Goal: Task Accomplishment & Management: Complete application form

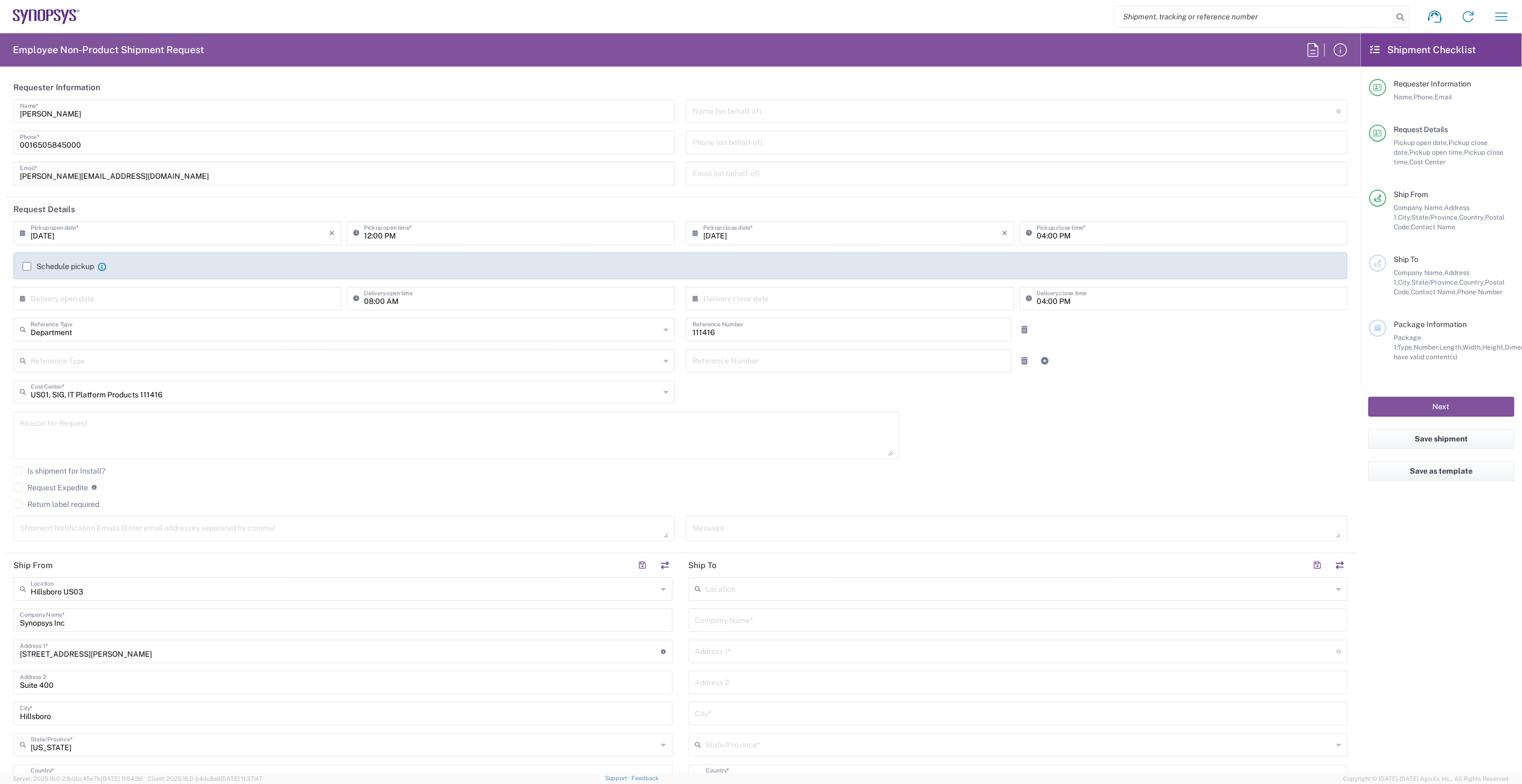
click at [464, 229] on input "12:00 PM" at bounding box center [516, 232] width 305 height 19
type input "03:00 PM"
type input "Department"
click at [18, 503] on label "Return label required" at bounding box center [56, 504] width 86 height 9
click at [18, 504] on input "Return label required" at bounding box center [18, 504] width 0 height 0
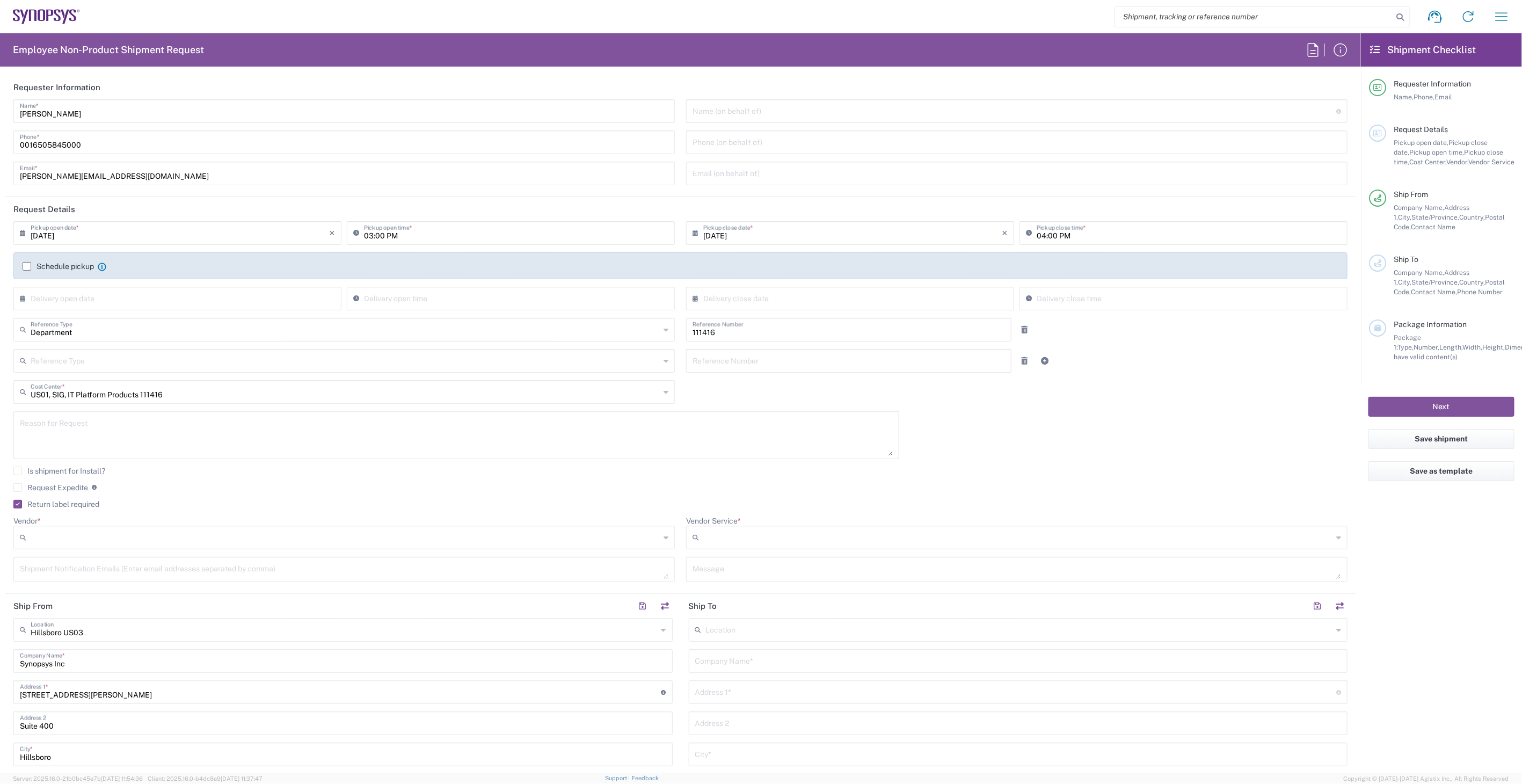
click at [746, 549] on div "Vendor Service * No Results Found" at bounding box center [1017, 536] width 673 height 41
click at [624, 544] on input "Vendor *" at bounding box center [345, 537] width 629 height 17
click at [566, 582] on span "FedEx Express" at bounding box center [342, 578] width 655 height 17
type input "FedEx Express"
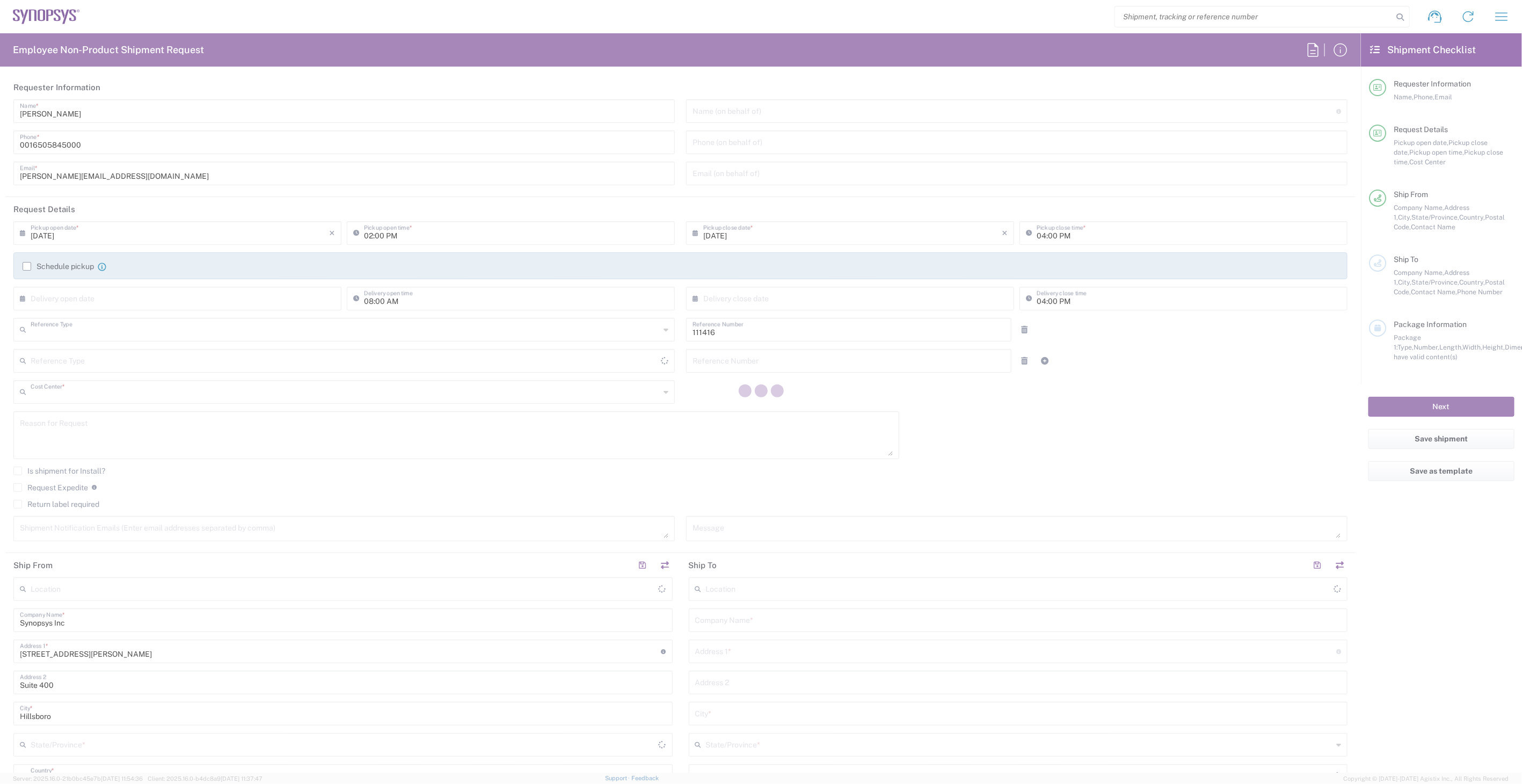
type input "Department"
type input "US01, SIG, IT Platform Products 111416"
type input "[US_STATE]"
type input "[GEOGRAPHIC_DATA]"
type input "Delivered at Place"
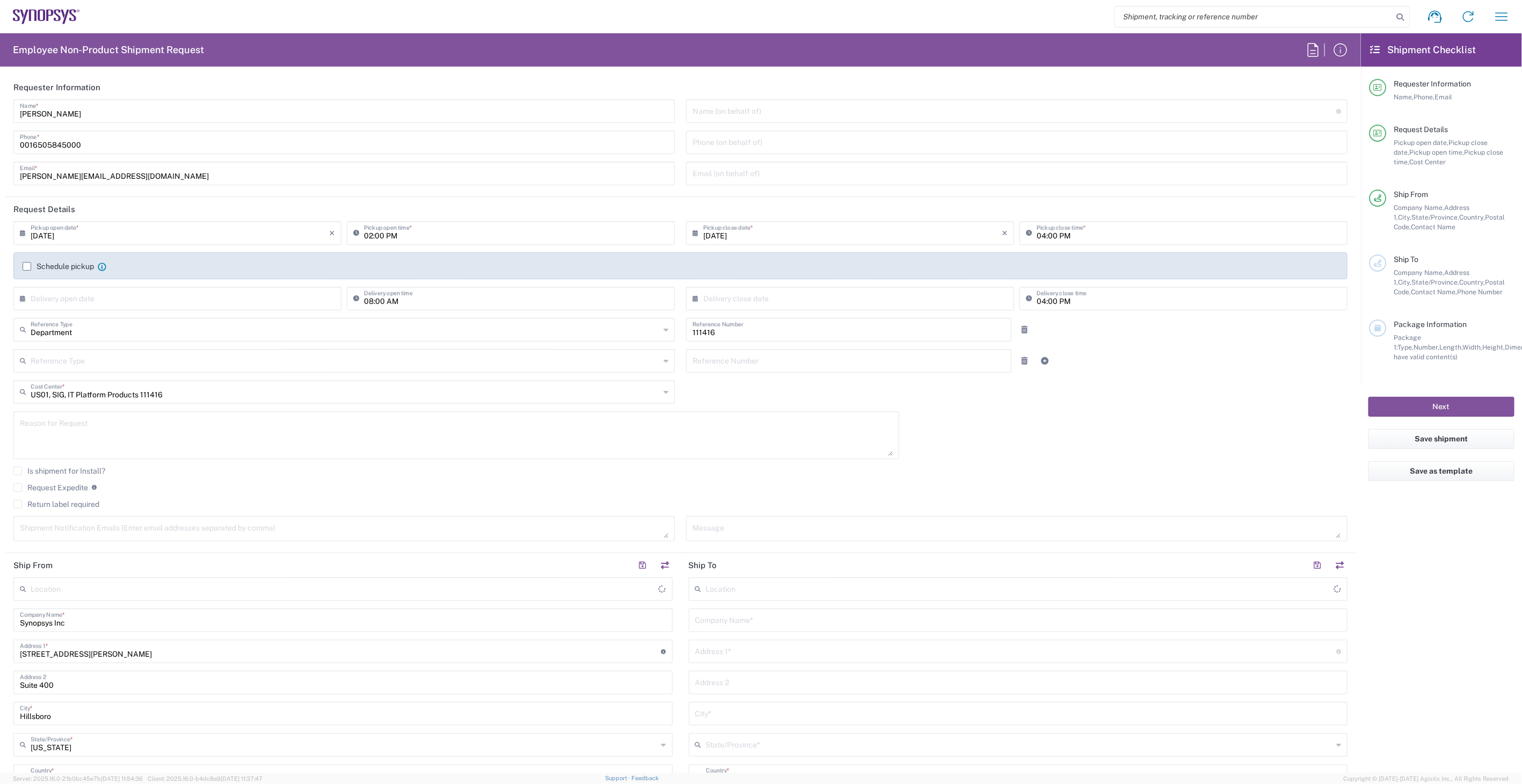
type input "[GEOGRAPHIC_DATA]"
type input "Hillsboro US03"
click at [377, 242] on div "02:00 PM Pickup open time *" at bounding box center [511, 233] width 328 height 24
click at [374, 239] on input "02:00 PM" at bounding box center [516, 232] width 305 height 19
type input "03:00 PM"
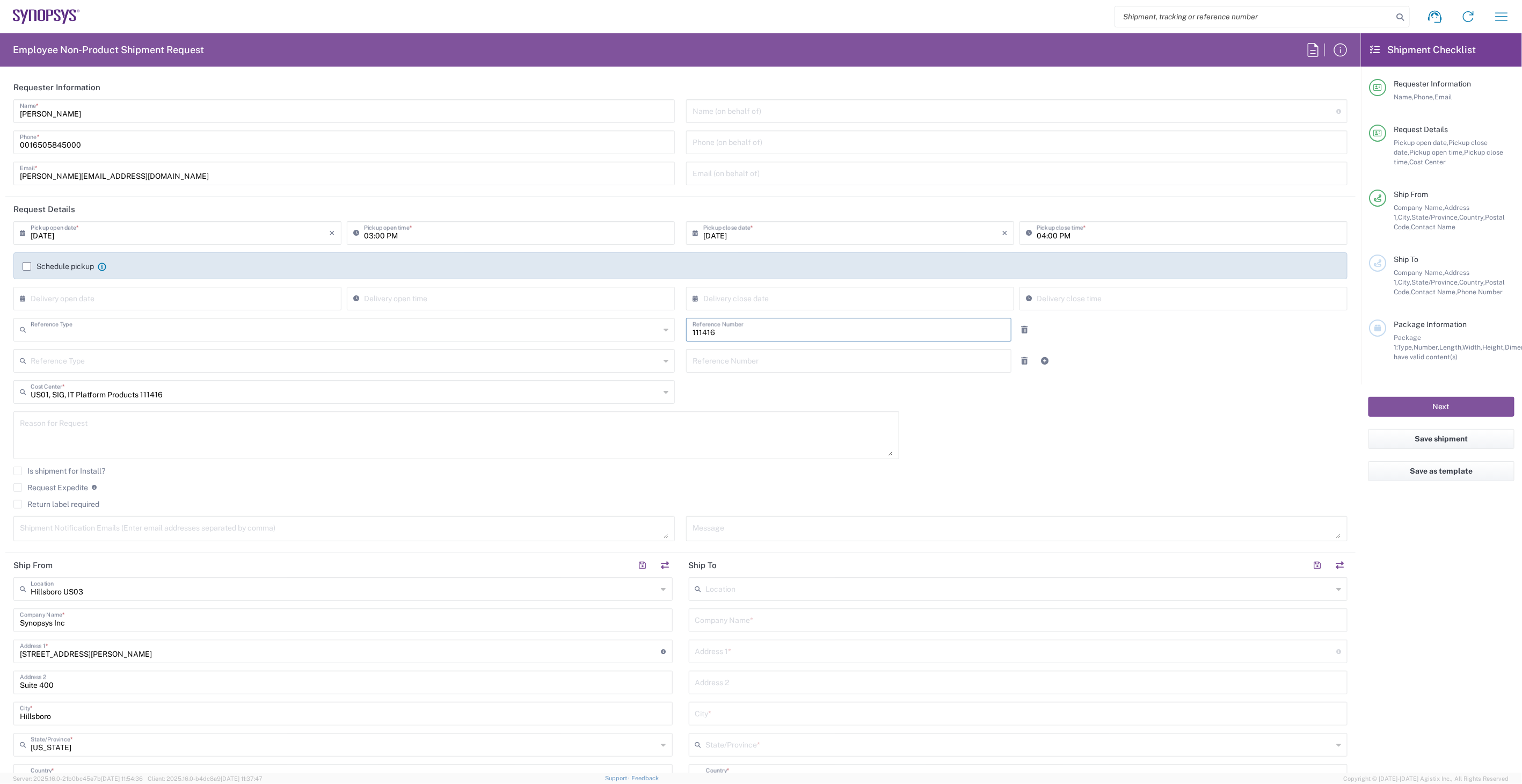
type input "Department"
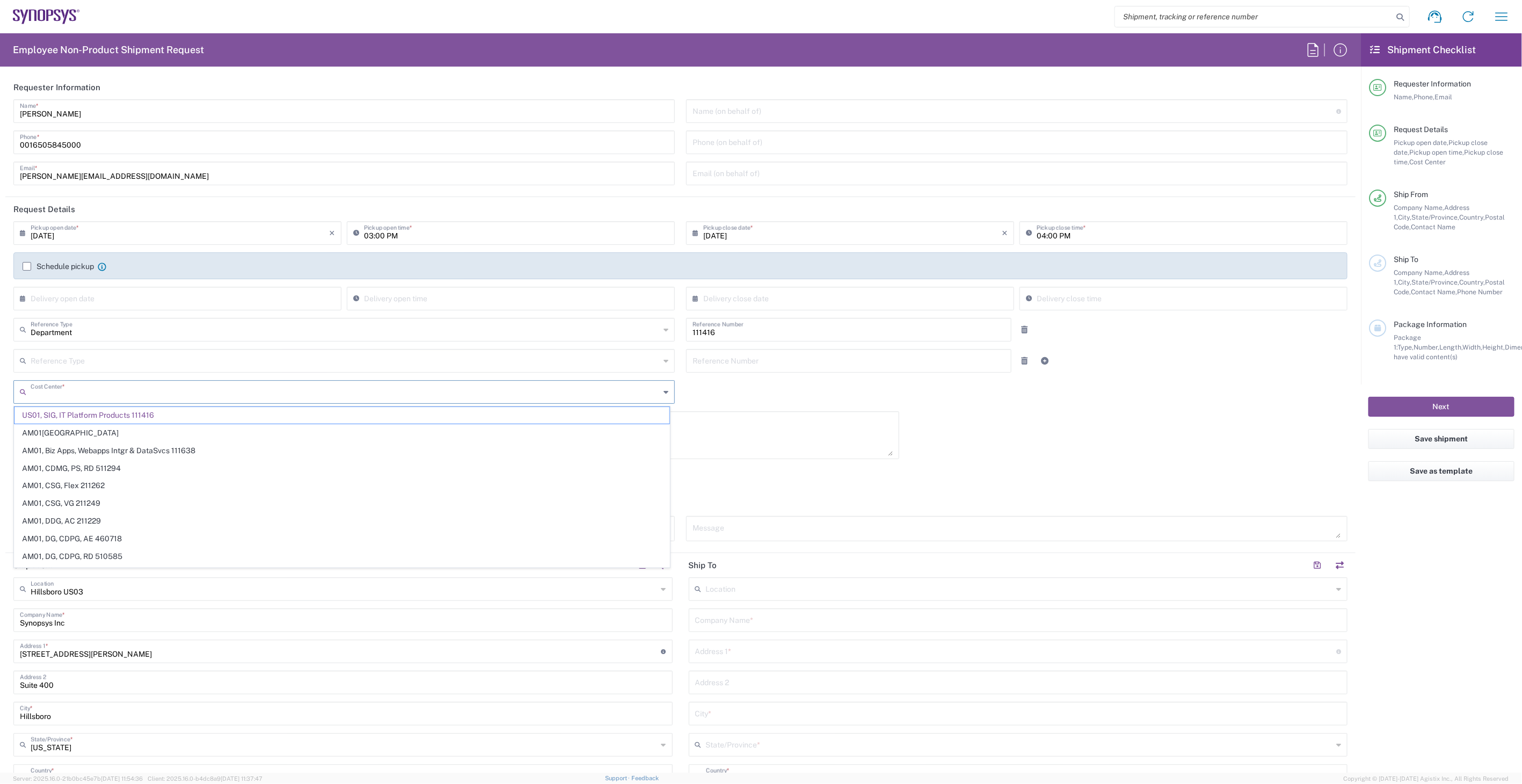
type input "US01, SIG, IT Platform Products 111416"
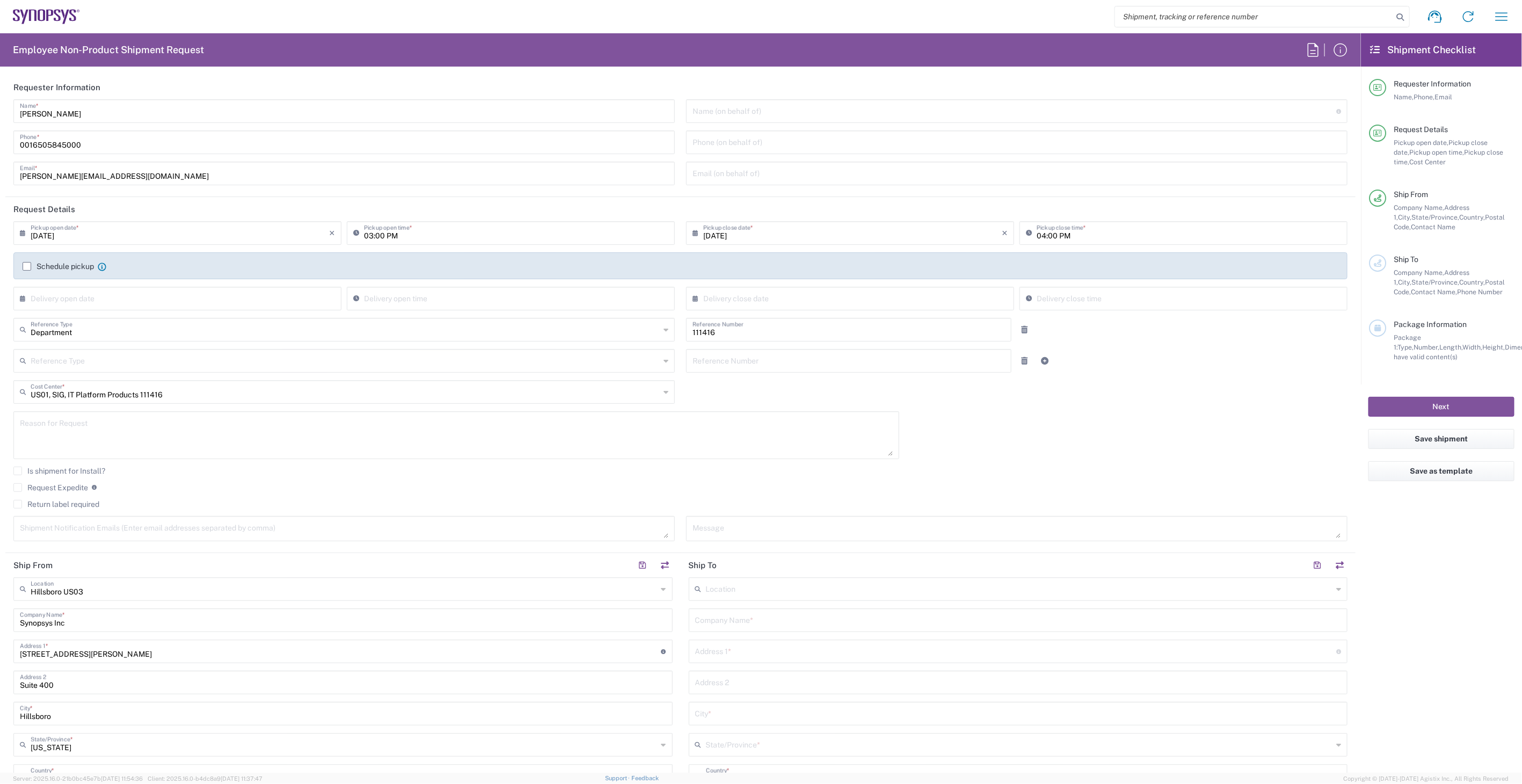
click at [38, 507] on label "Return label required" at bounding box center [56, 504] width 86 height 9
click at [18, 504] on input "Return label required" at bounding box center [18, 504] width 0 height 0
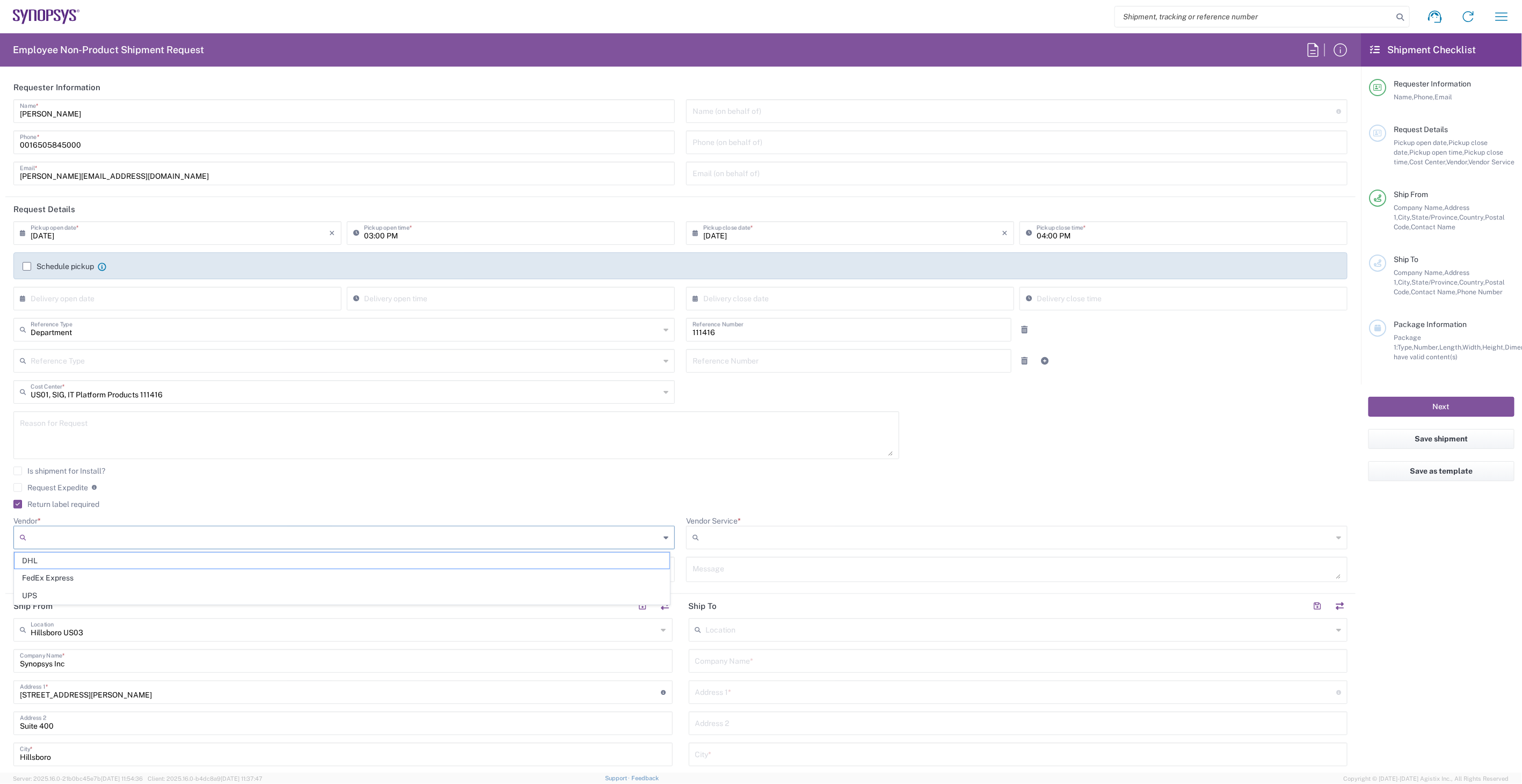
click at [581, 543] on input "Vendor *" at bounding box center [345, 537] width 629 height 17
click at [535, 574] on span "FedEx Express" at bounding box center [342, 578] width 655 height 17
type input "FedEx Express"
click at [765, 546] on div at bounding box center [1017, 537] width 662 height 24
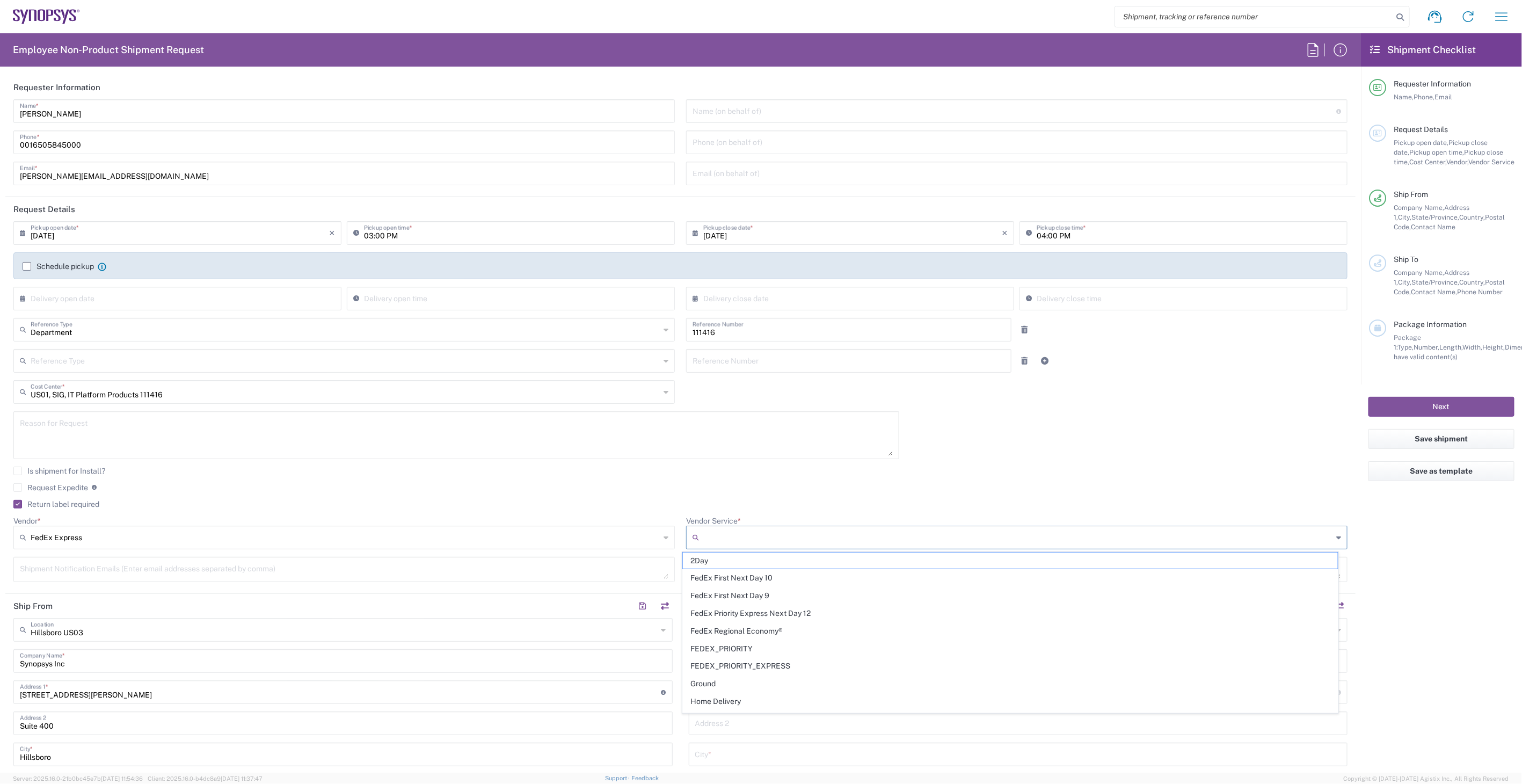
click at [765, 541] on input "Vendor Service *" at bounding box center [1018, 537] width 629 height 17
click at [759, 561] on span "2Day" at bounding box center [1011, 561] width 655 height 17
type input "2Day"
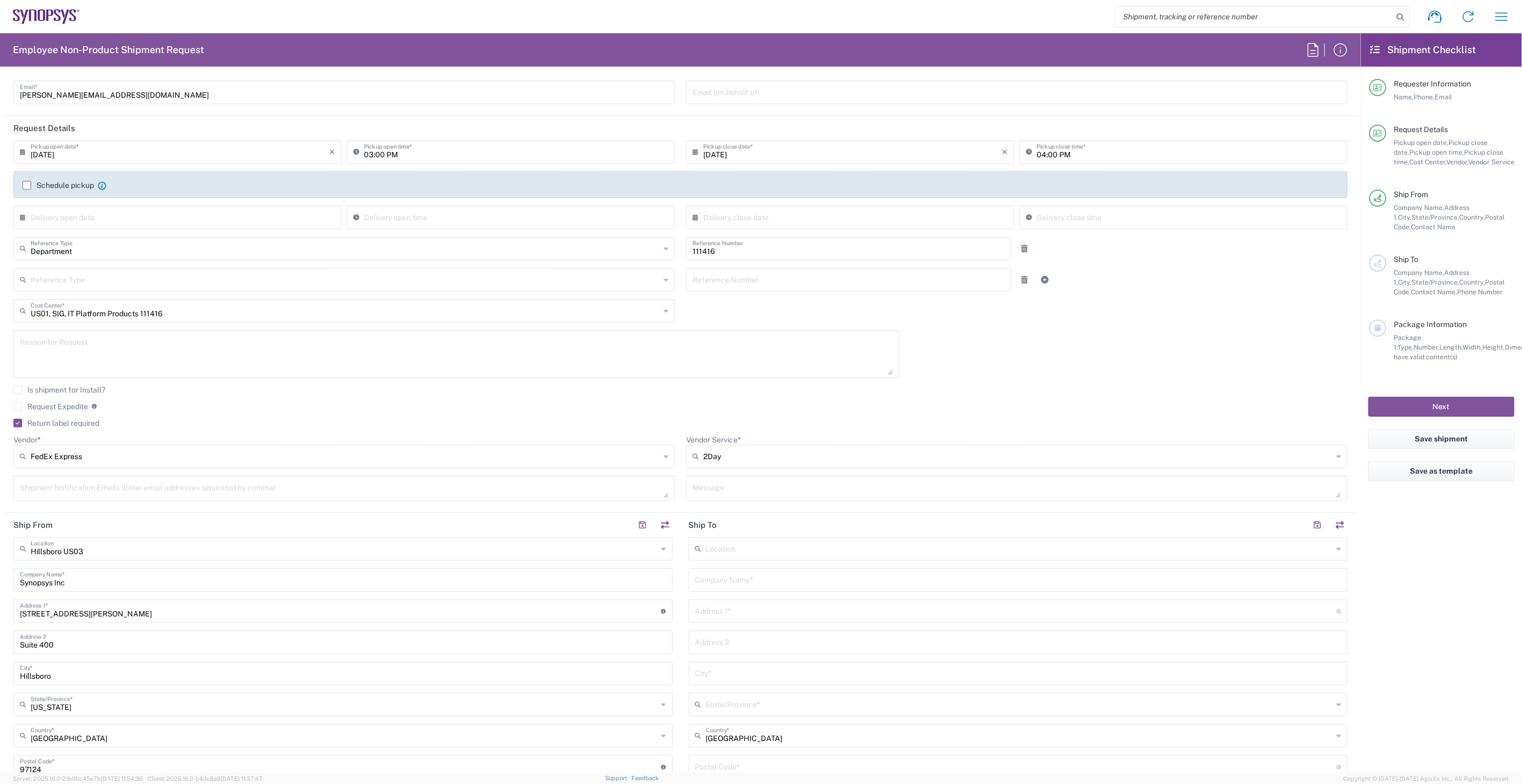
scroll to position [119, 0]
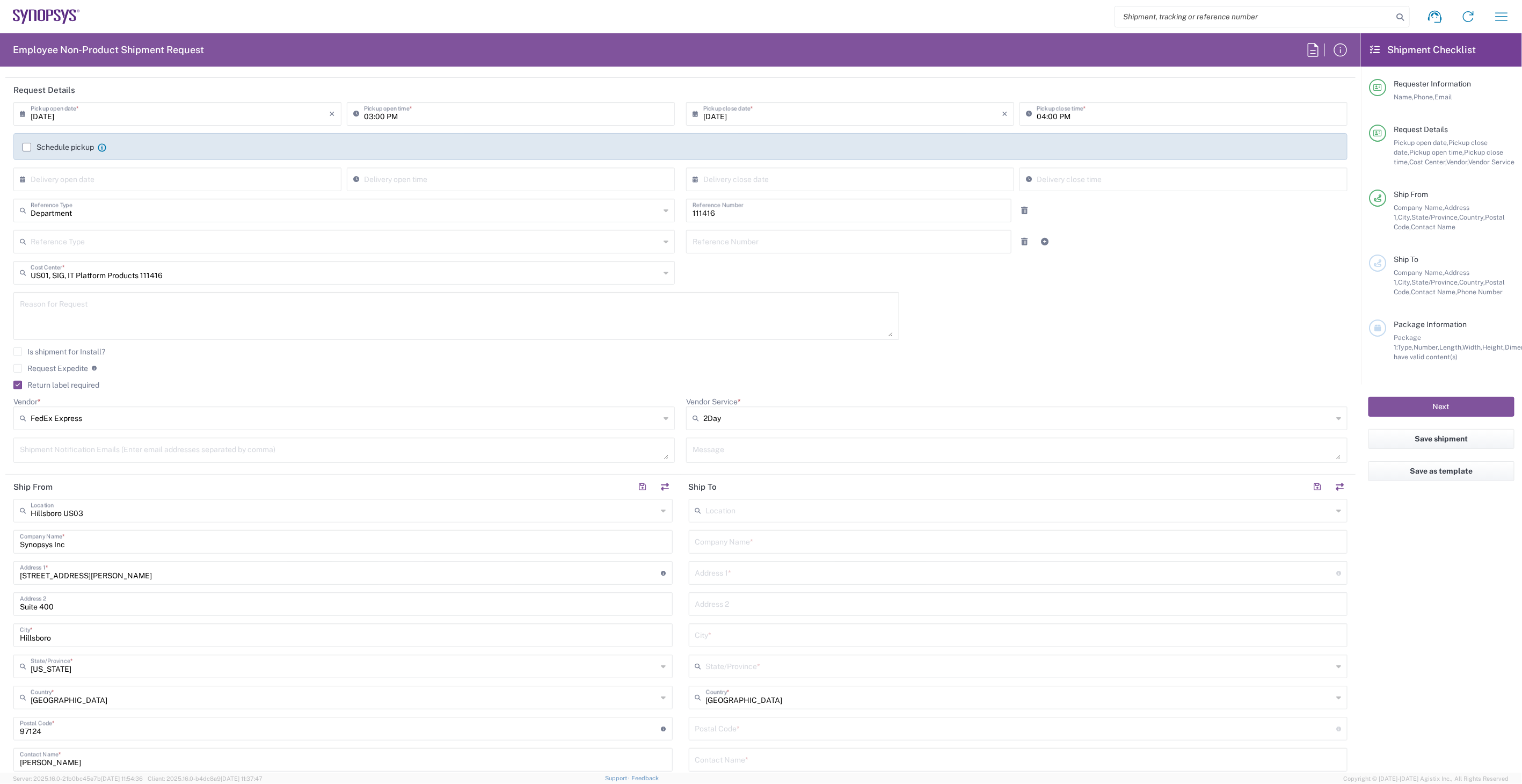
click at [715, 506] on input "text" at bounding box center [1019, 510] width 627 height 19
click at [721, 527] on span "[GEOGRAPHIC_DATA] US8E" at bounding box center [1011, 533] width 652 height 17
type input "[GEOGRAPHIC_DATA] US8E"
type input "Synopsys Inc"
type input "1341 N Northlake Way"
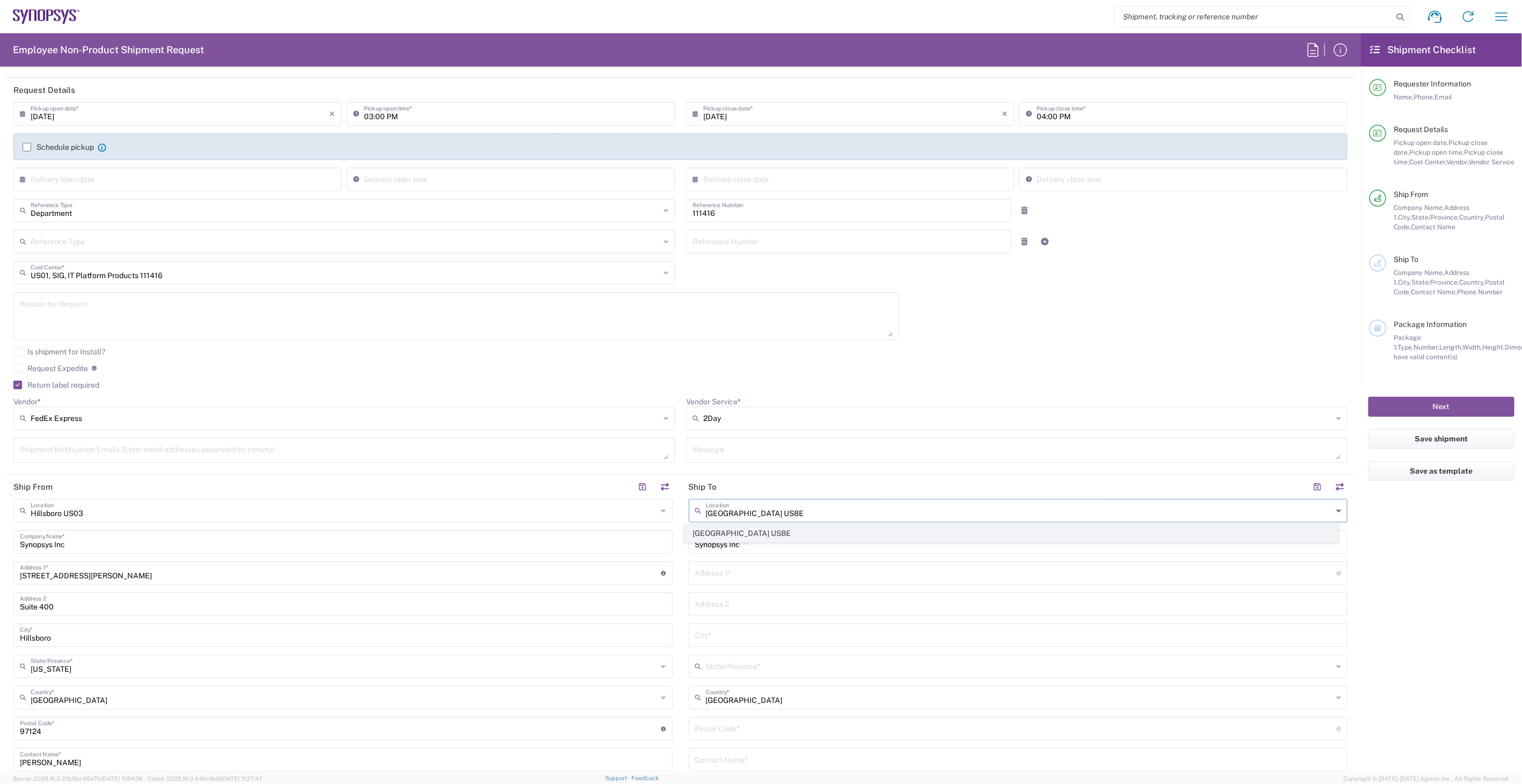
type input "Suite 200"
type input "Seattle"
type input "[US_STATE]"
type input "98103"
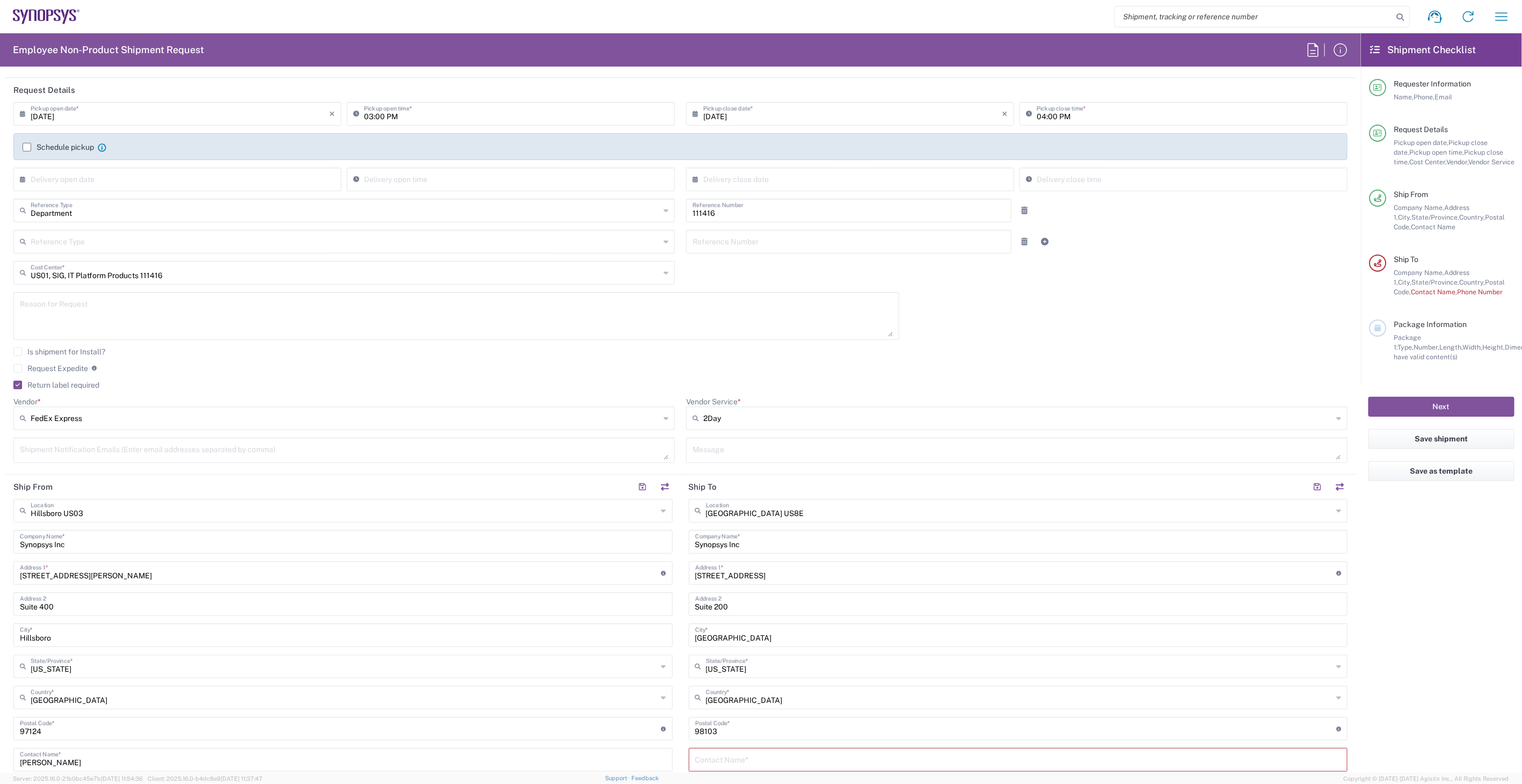
click at [707, 296] on textarea at bounding box center [456, 316] width 873 height 41
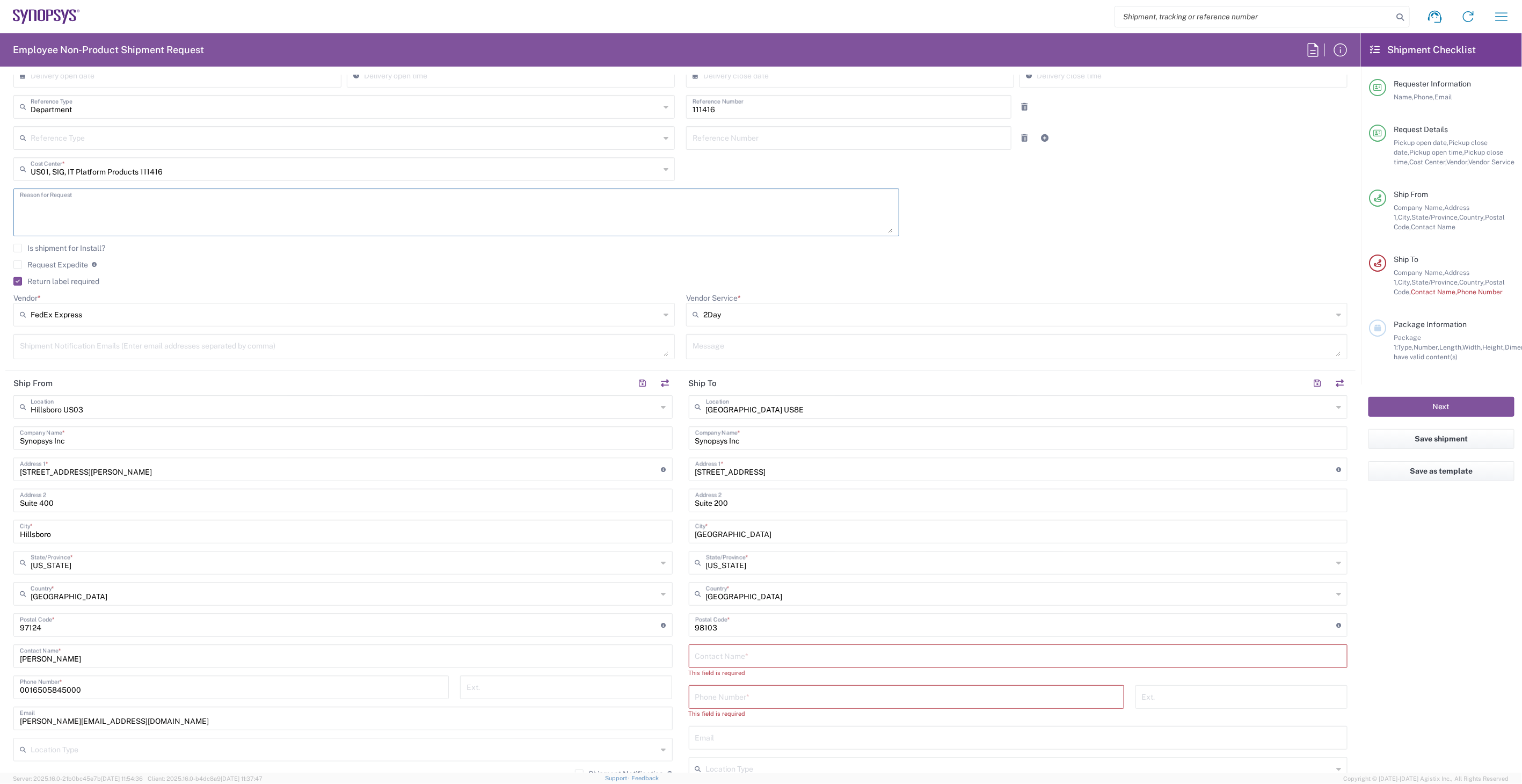
scroll to position [238, 0]
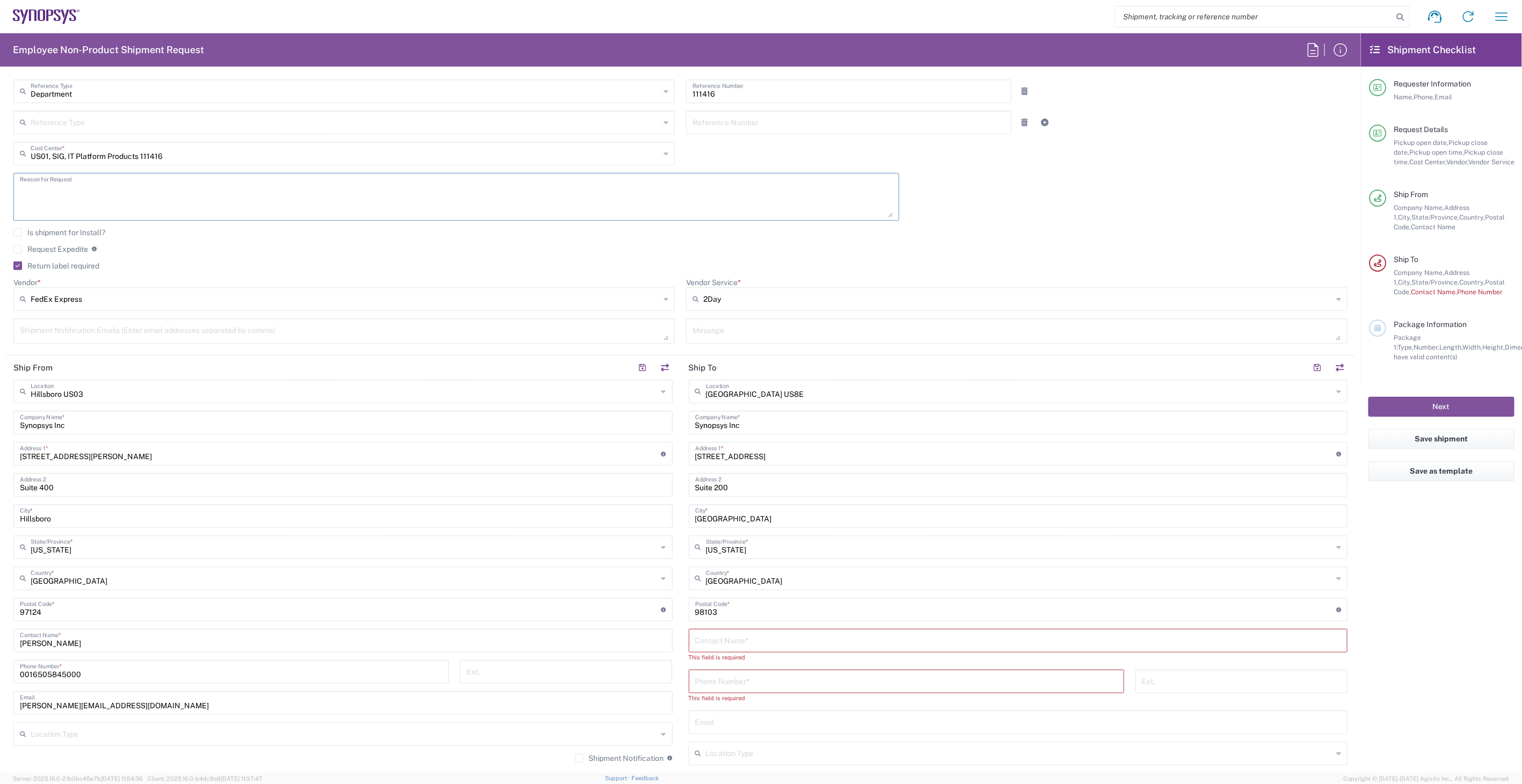
click at [763, 624] on div "Seattle US8E Location Seattle US8E Aachen DE04 Agrate Brianza IT01 Aschheim DE0…" at bounding box center [1018, 599] width 659 height 439
click at [765, 634] on input "text" at bounding box center [1018, 640] width 646 height 19
paste input "HAVEN MYHRVOLD"
type input "HAVEN MYHRVOLD"
type input "6505845000"
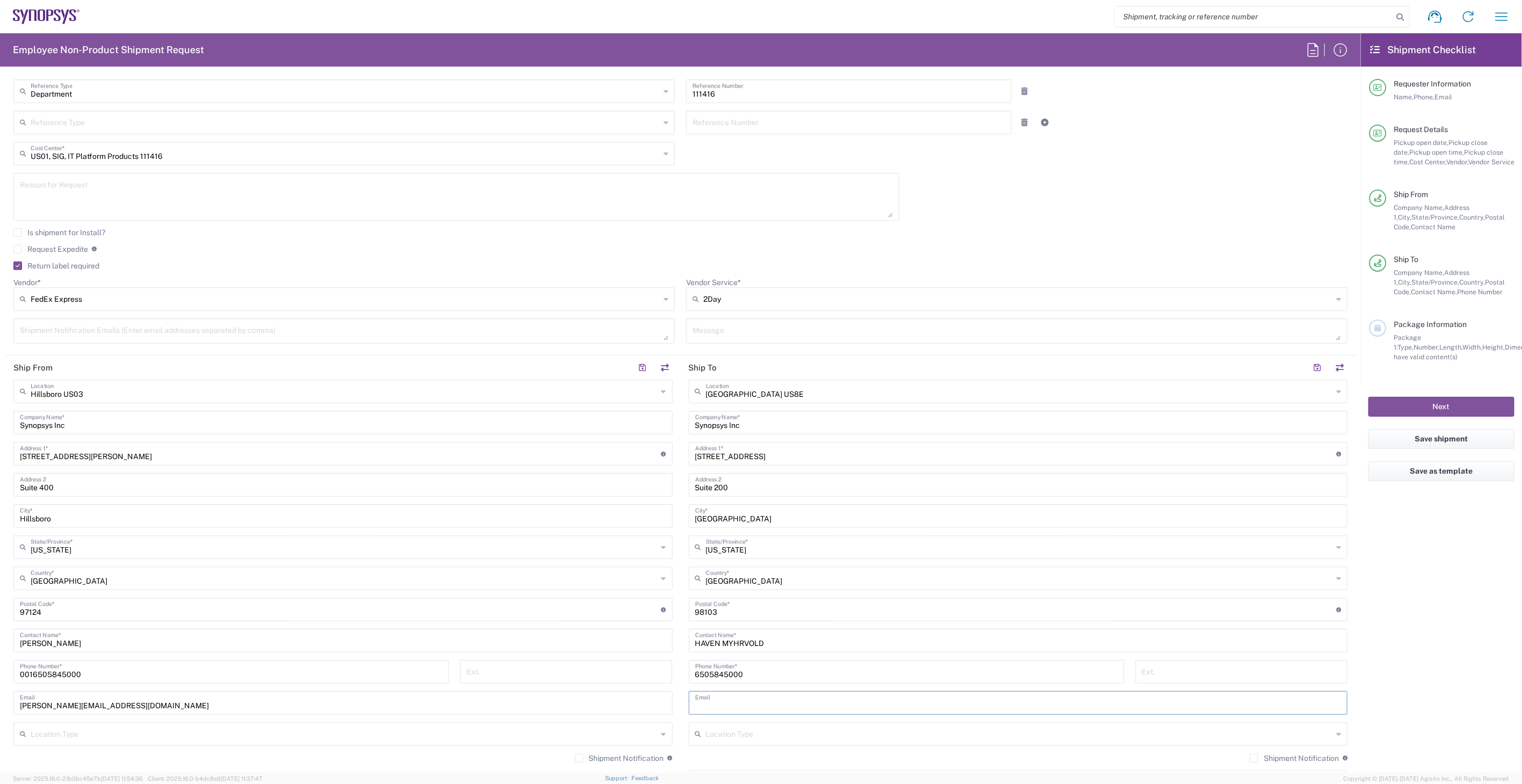
paste input "haven.myhrvold@synopsys.com"
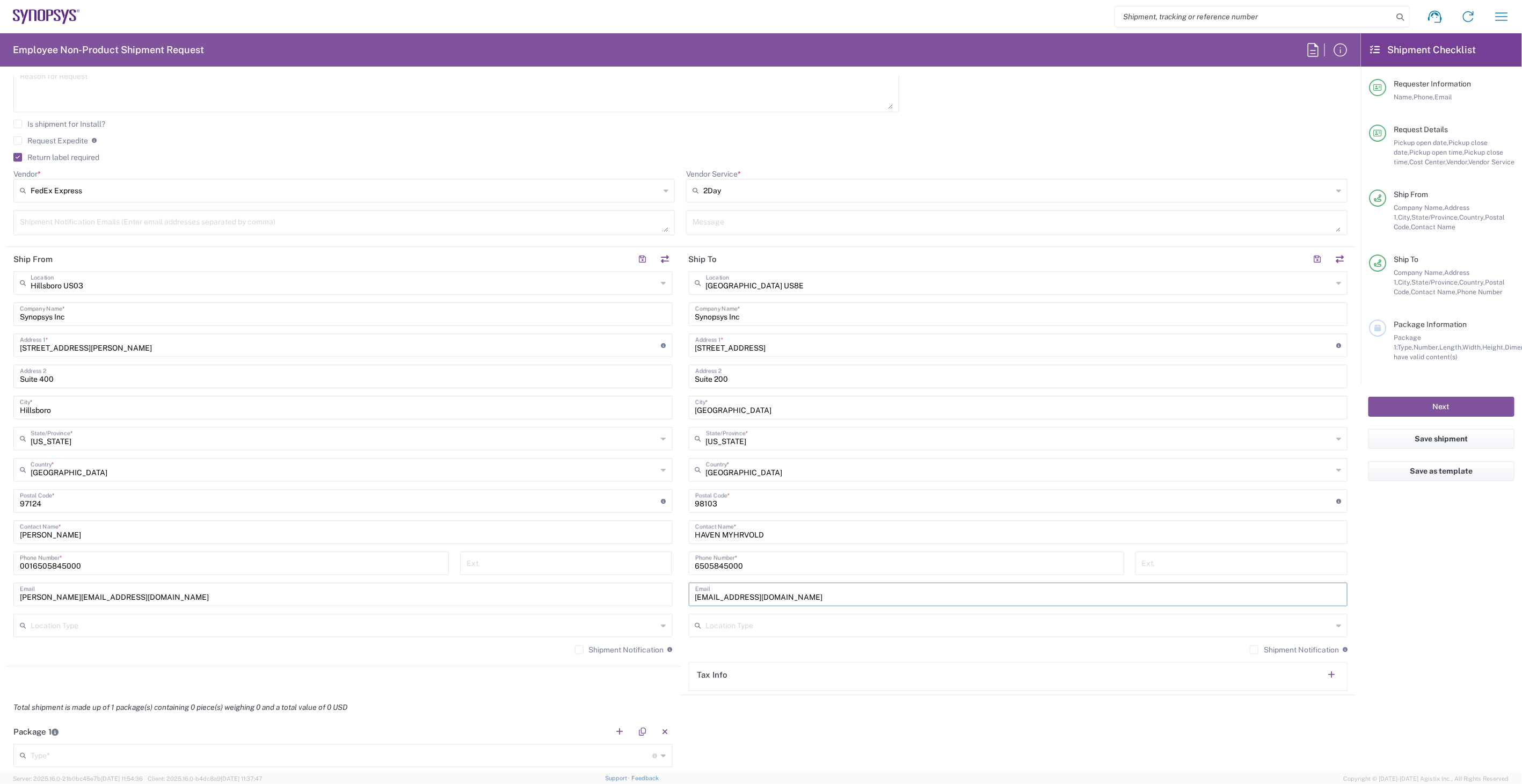
scroll to position [537, 0]
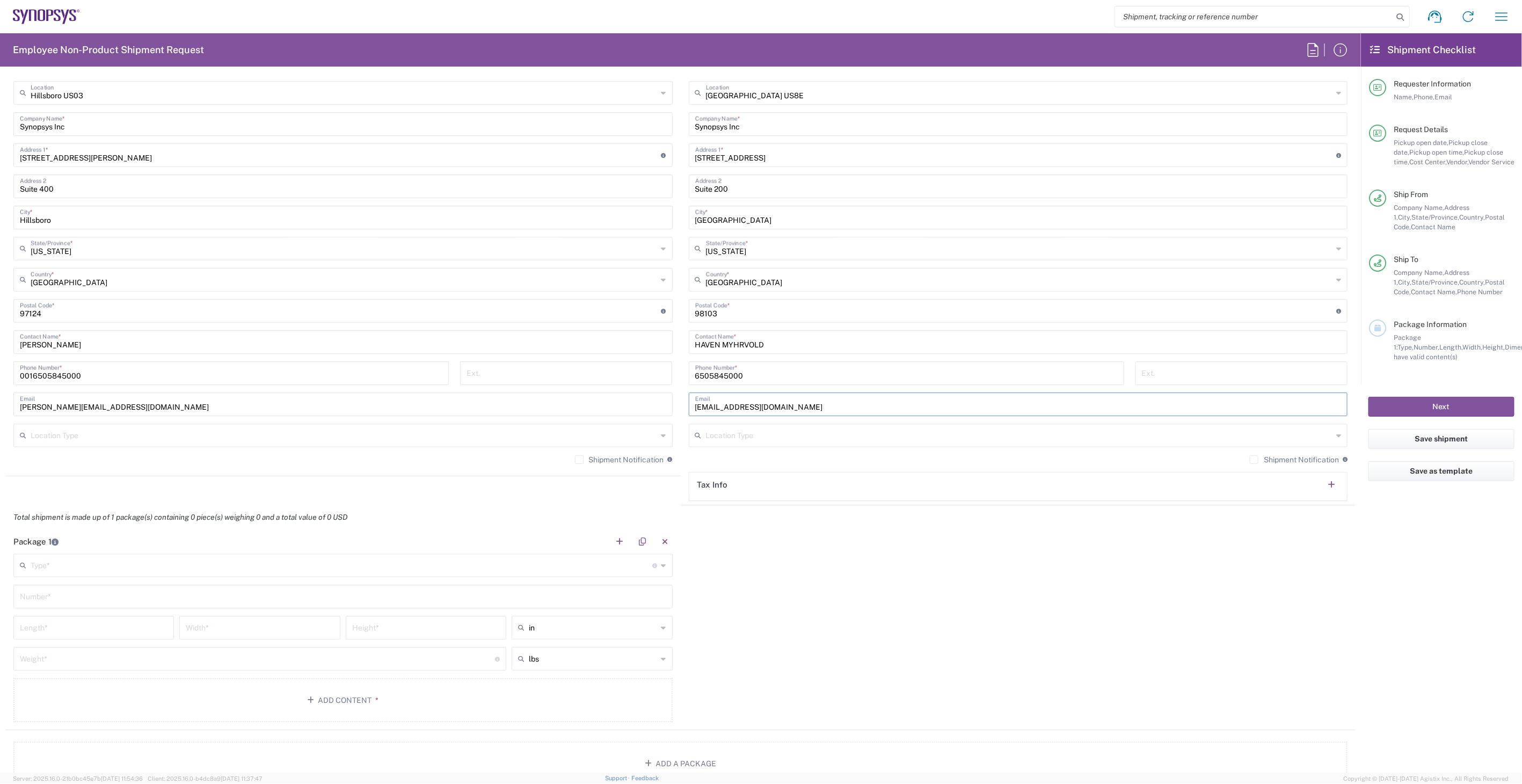
type input "haven.myhrvold@synopsys.com"
click at [282, 564] on input "text" at bounding box center [342, 565] width 622 height 19
click at [159, 593] on span "Medium Box" at bounding box center [341, 588] width 652 height 17
type input "Medium Box"
type input "13"
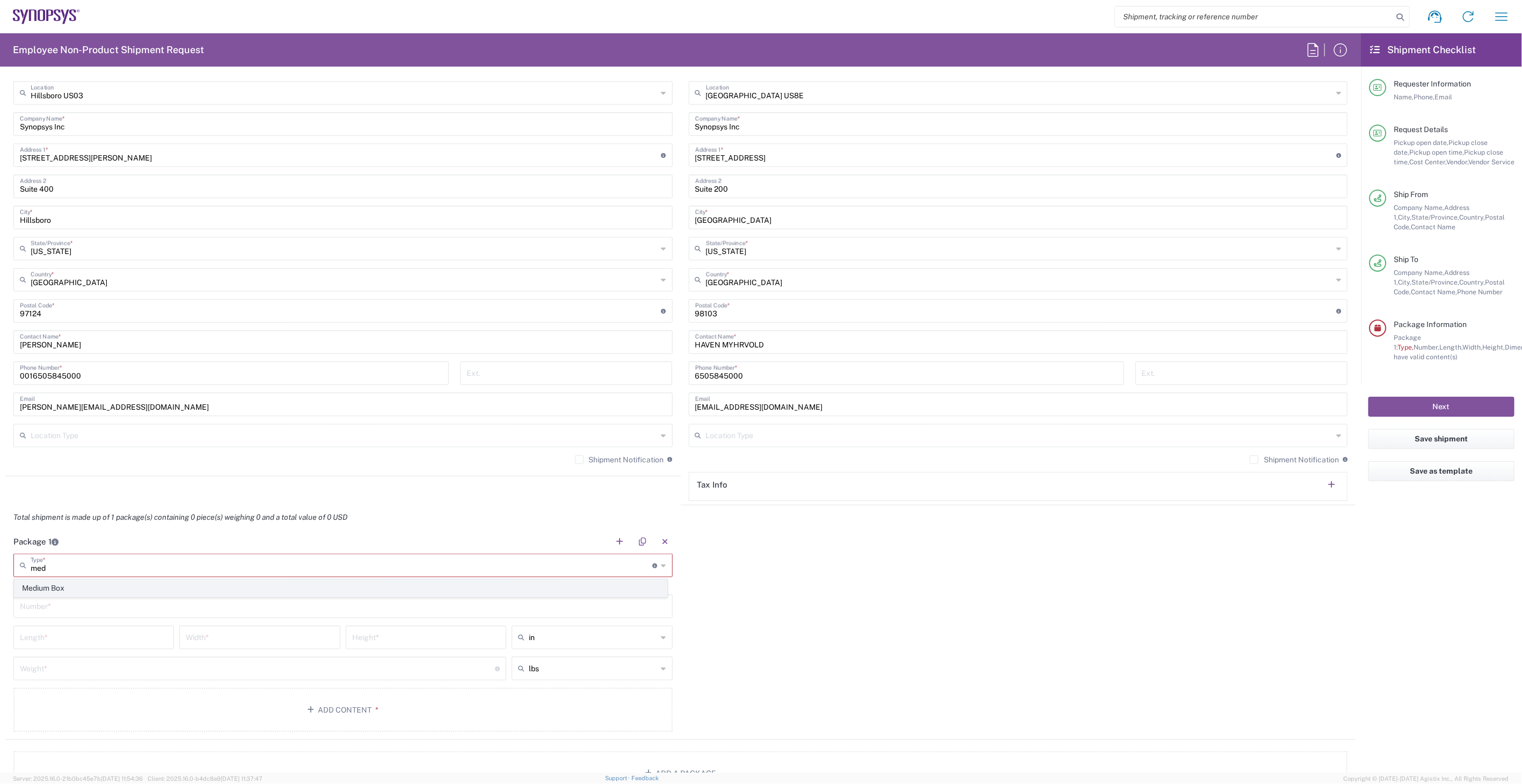
type input "11.5"
type input "2.5"
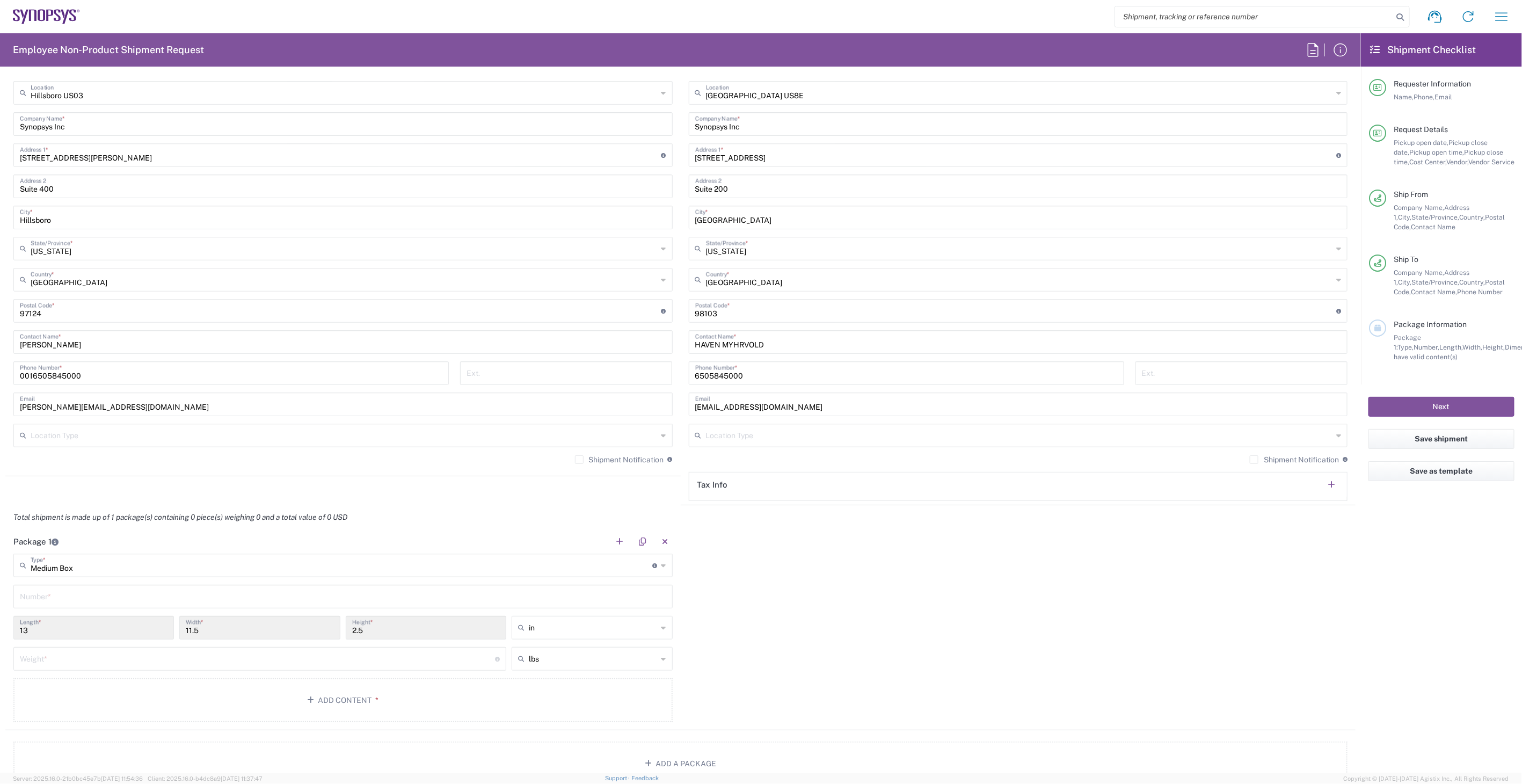
click at [154, 597] on input "text" at bounding box center [343, 596] width 646 height 19
type input "1"
click at [129, 661] on input "number" at bounding box center [258, 658] width 475 height 19
type input "6"
click at [292, 710] on button "Add Content *" at bounding box center [343, 700] width 659 height 44
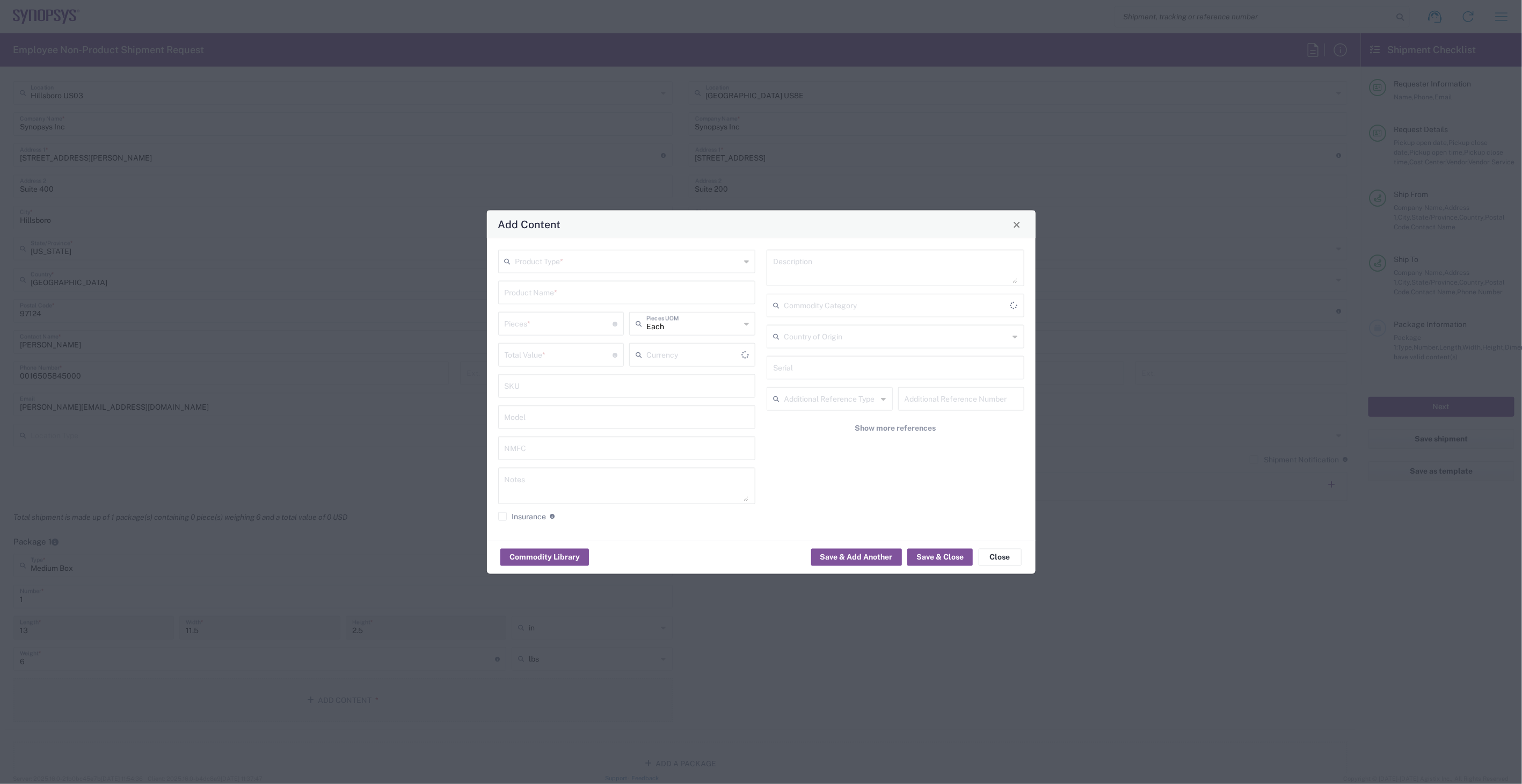
type input "US Dollar"
click at [650, 259] on input "text" at bounding box center [628, 261] width 225 height 19
click at [629, 300] on span "General Commodity" at bounding box center [627, 303] width 255 height 17
type input "General Commodity"
click at [594, 303] on div "Product Name *" at bounding box center [627, 293] width 258 height 24
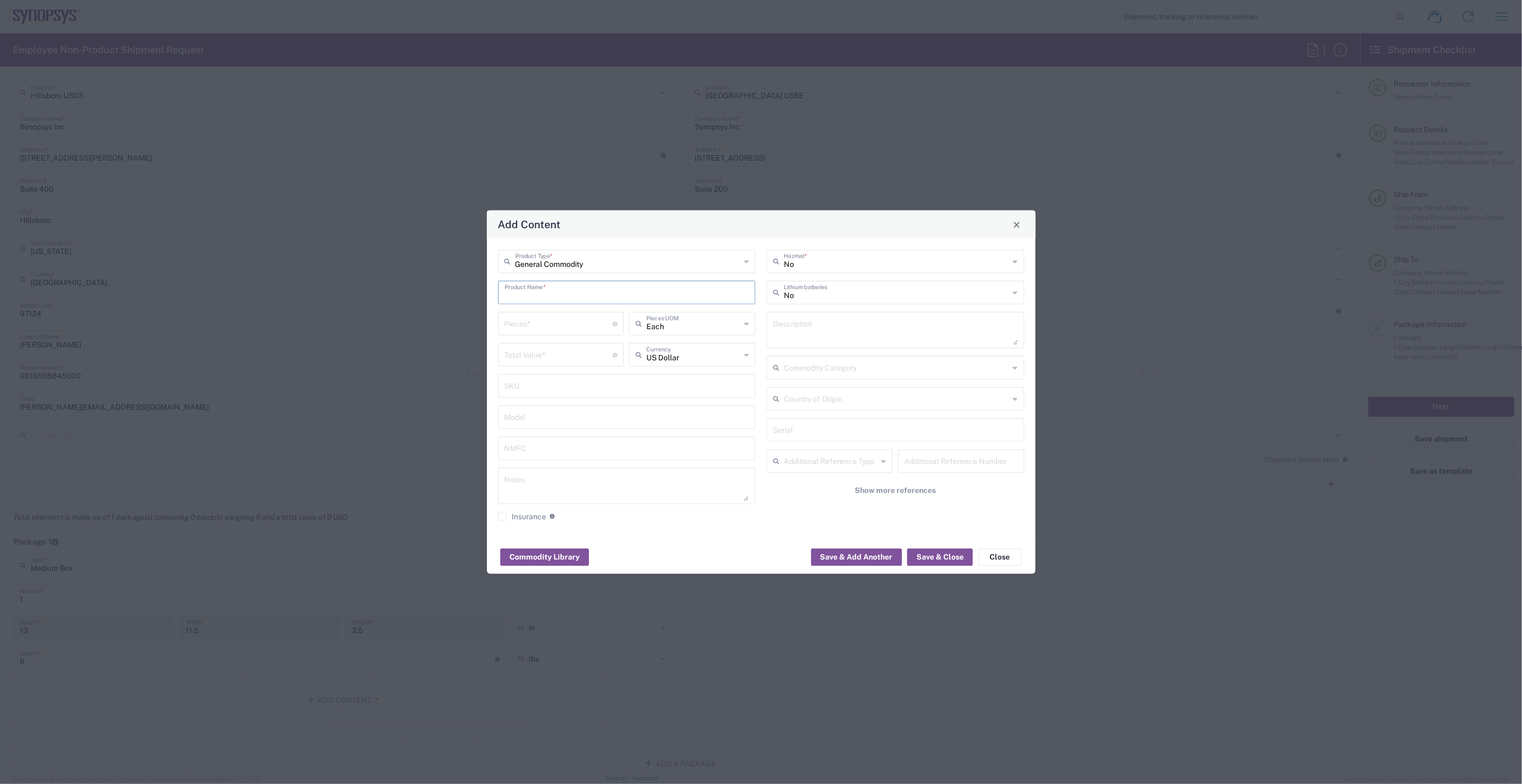
click at [593, 292] on input "text" at bounding box center [627, 292] width 245 height 19
click at [584, 313] on div "Dell Laptop" at bounding box center [627, 318] width 255 height 18
type input "Dell Laptop"
type textarea "Dell Laptop"
click at [581, 321] on input "number" at bounding box center [559, 323] width 108 height 19
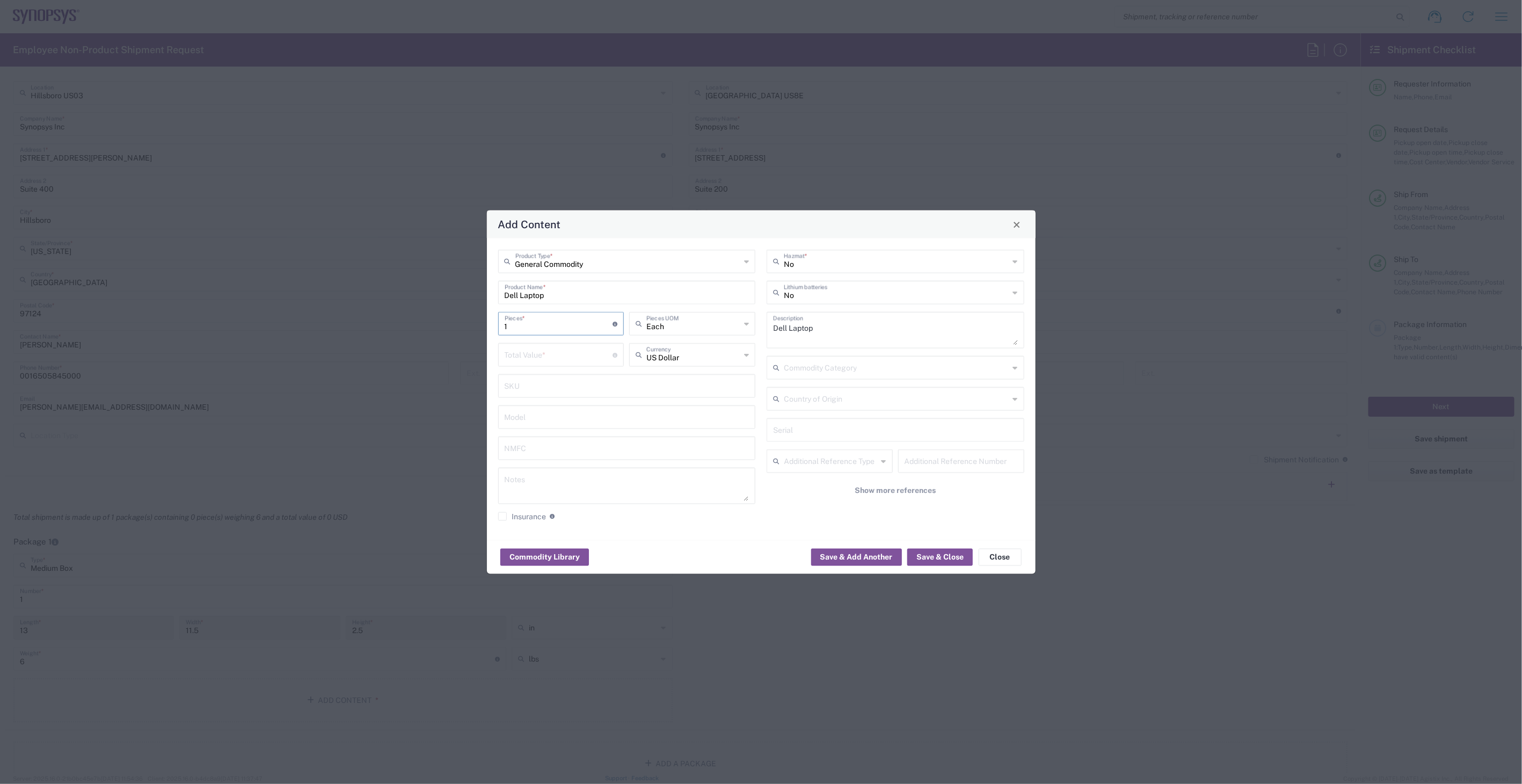
type input "1"
click at [574, 355] on input "number" at bounding box center [559, 354] width 108 height 19
type input "1200"
click at [845, 294] on input "text" at bounding box center [896, 292] width 225 height 19
click at [825, 330] on span "Yes" at bounding box center [895, 333] width 255 height 17
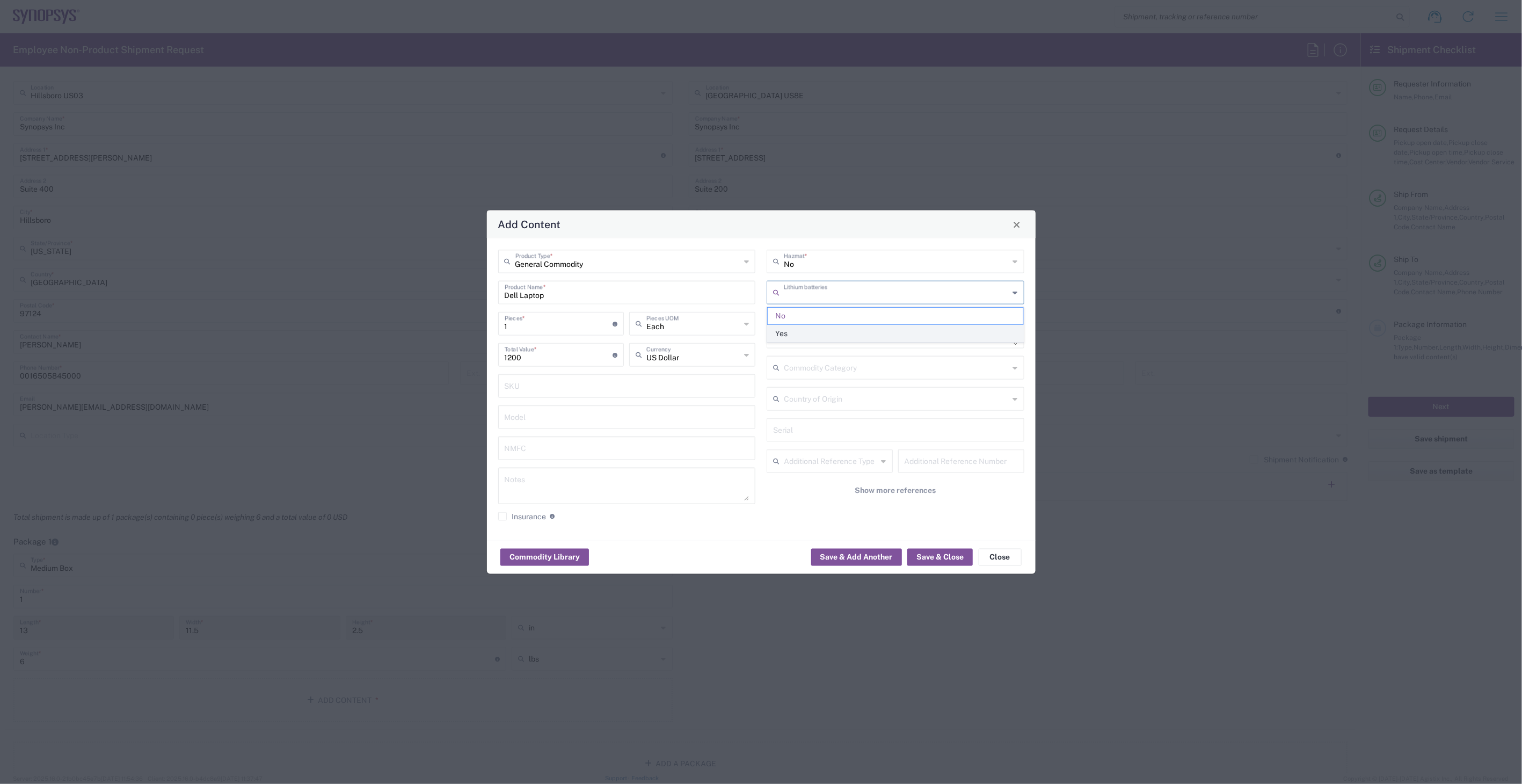
type input "Yes"
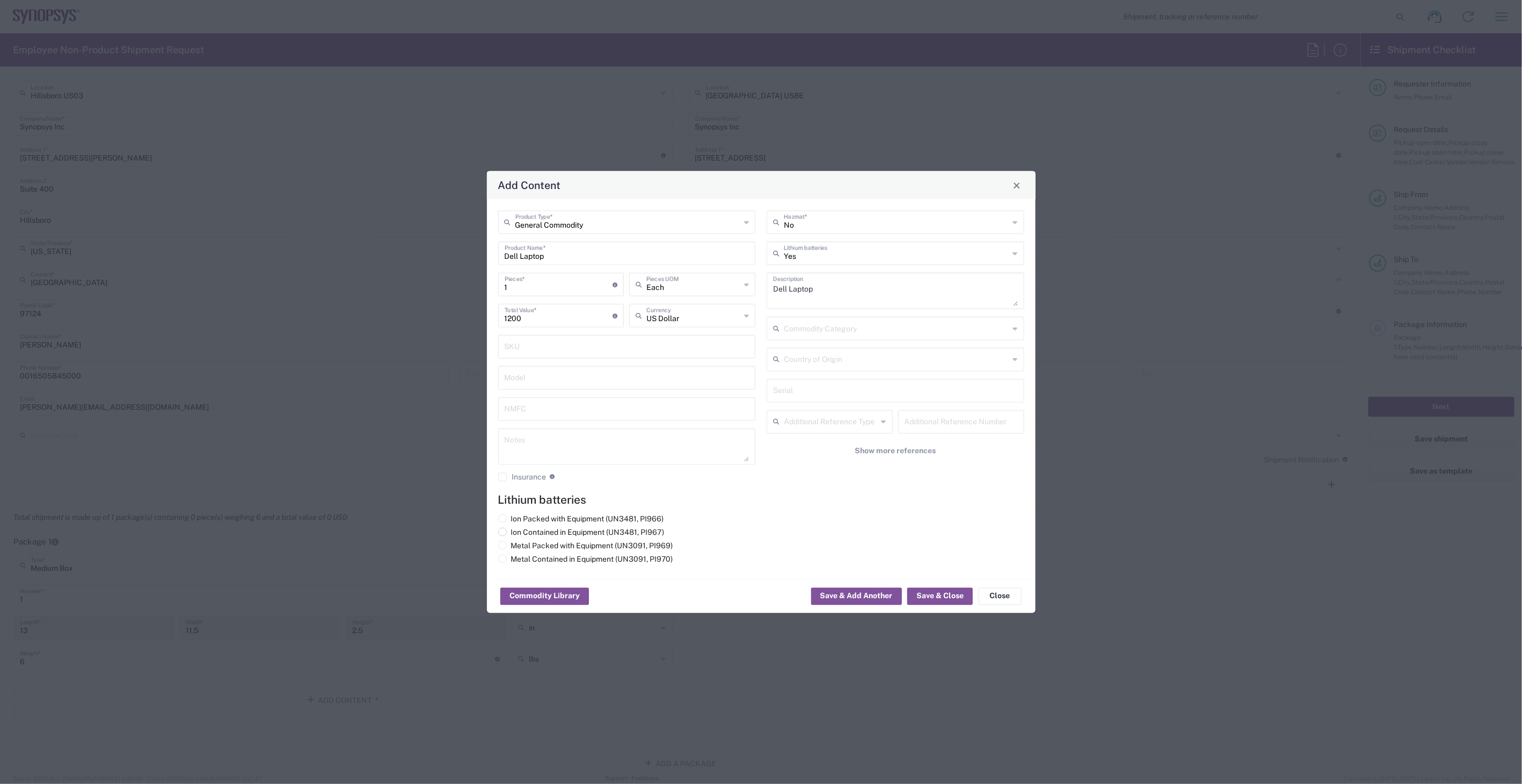
click at [575, 532] on label "Ion Contained in Equipment (UN3481, PI967)" at bounding box center [582, 533] width 167 height 9
click at [518, 532] on input "Ion Contained in Equipment (UN3481, PI967)" at bounding box center [515, 532] width 7 height 7
radio input "true"
click at [941, 601] on button "Save & Close" at bounding box center [940, 596] width 66 height 17
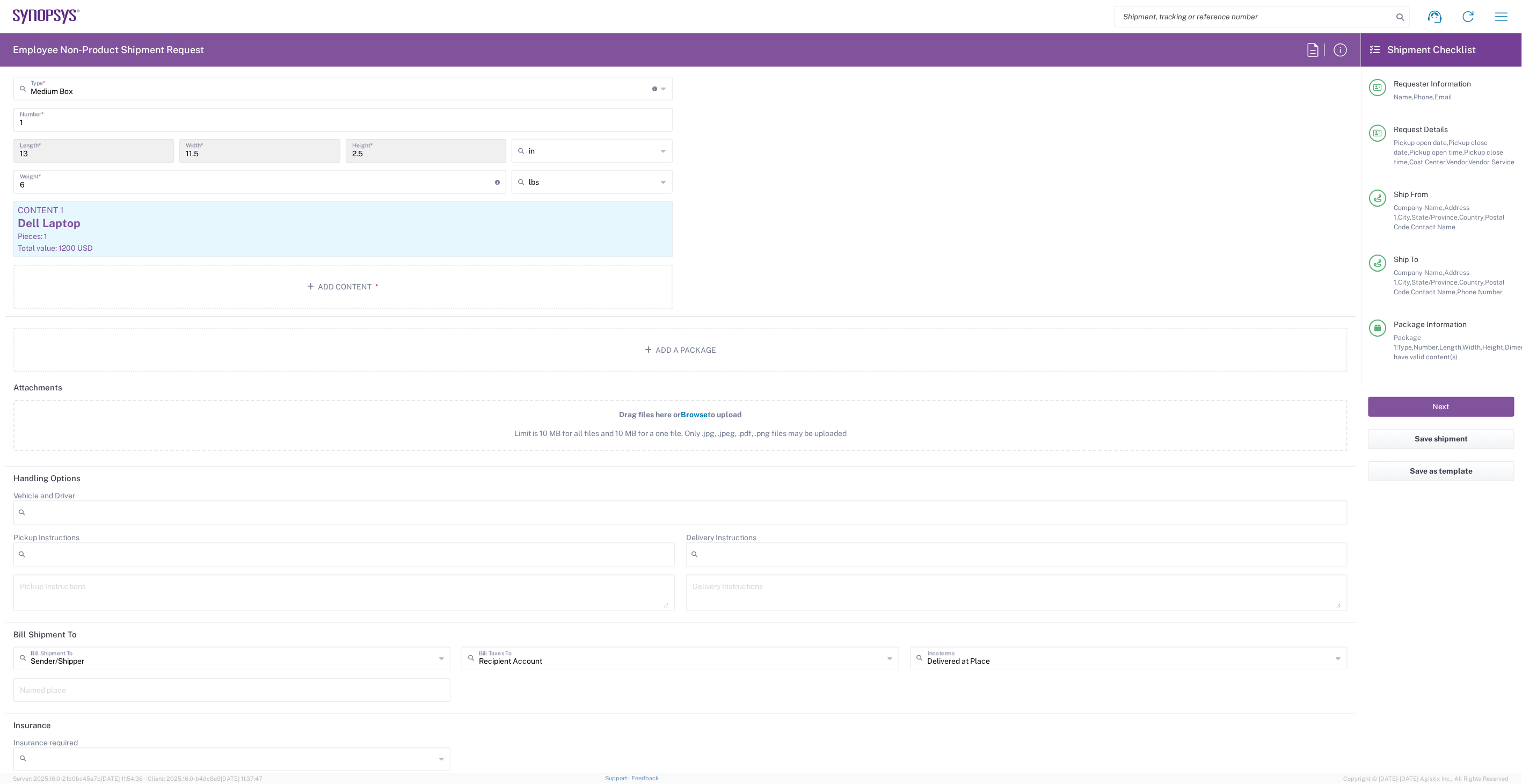
scroll to position [1021, 0]
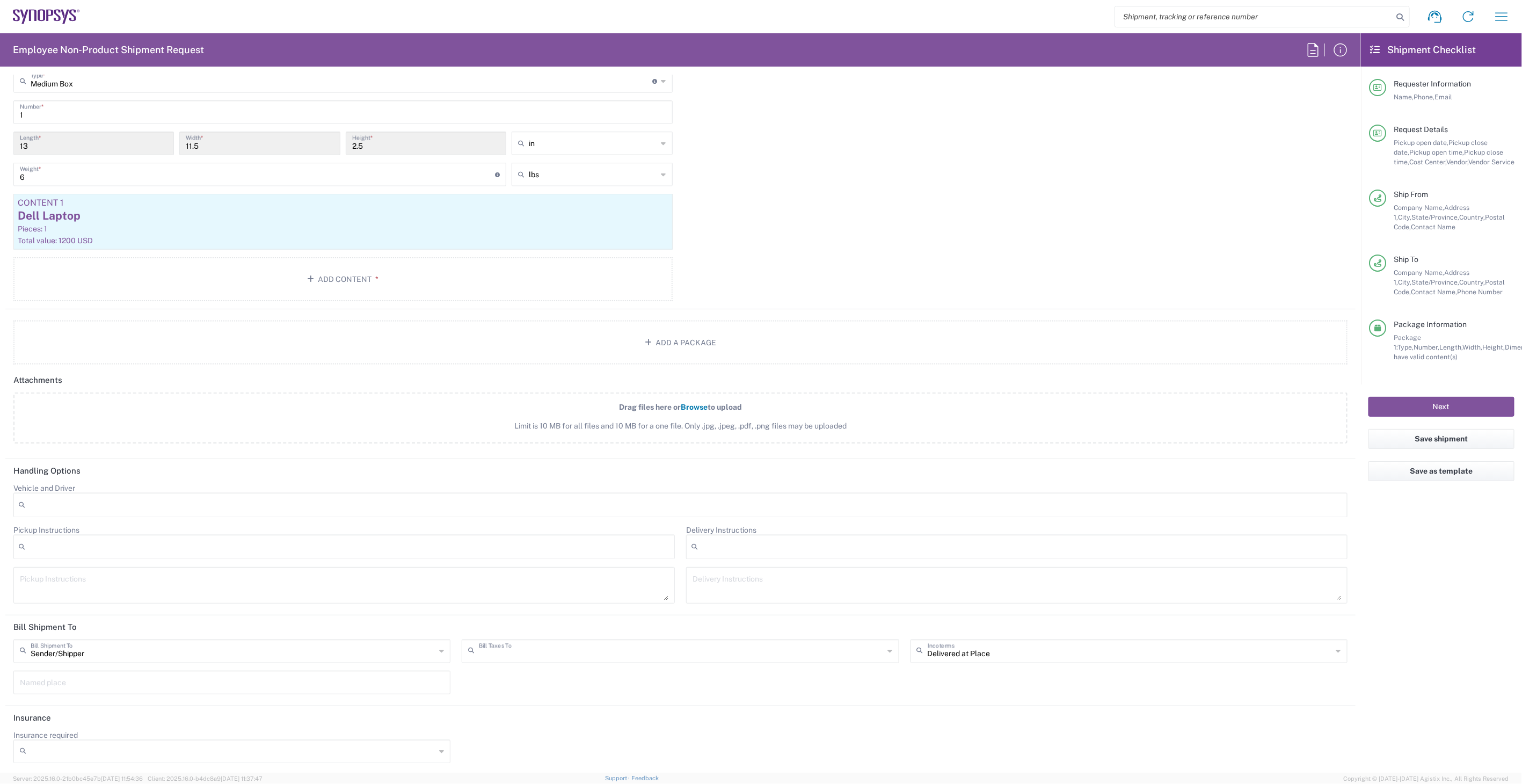
click at [537, 641] on input "text" at bounding box center [681, 650] width 405 height 19
click at [532, 685] on span "Sender/Shipper" at bounding box center [676, 689] width 432 height 17
type input "Sender/Shipper"
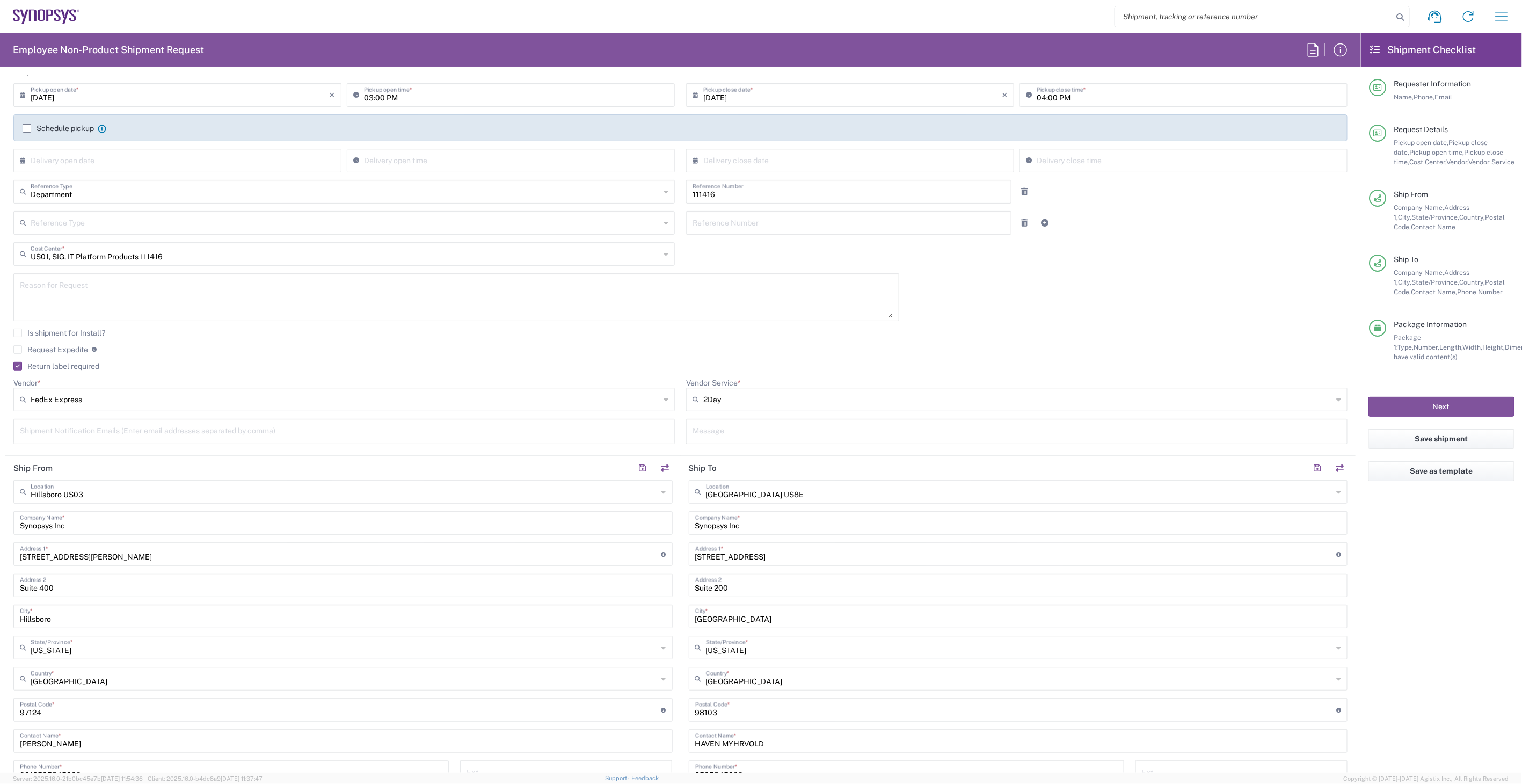
scroll to position [0, 0]
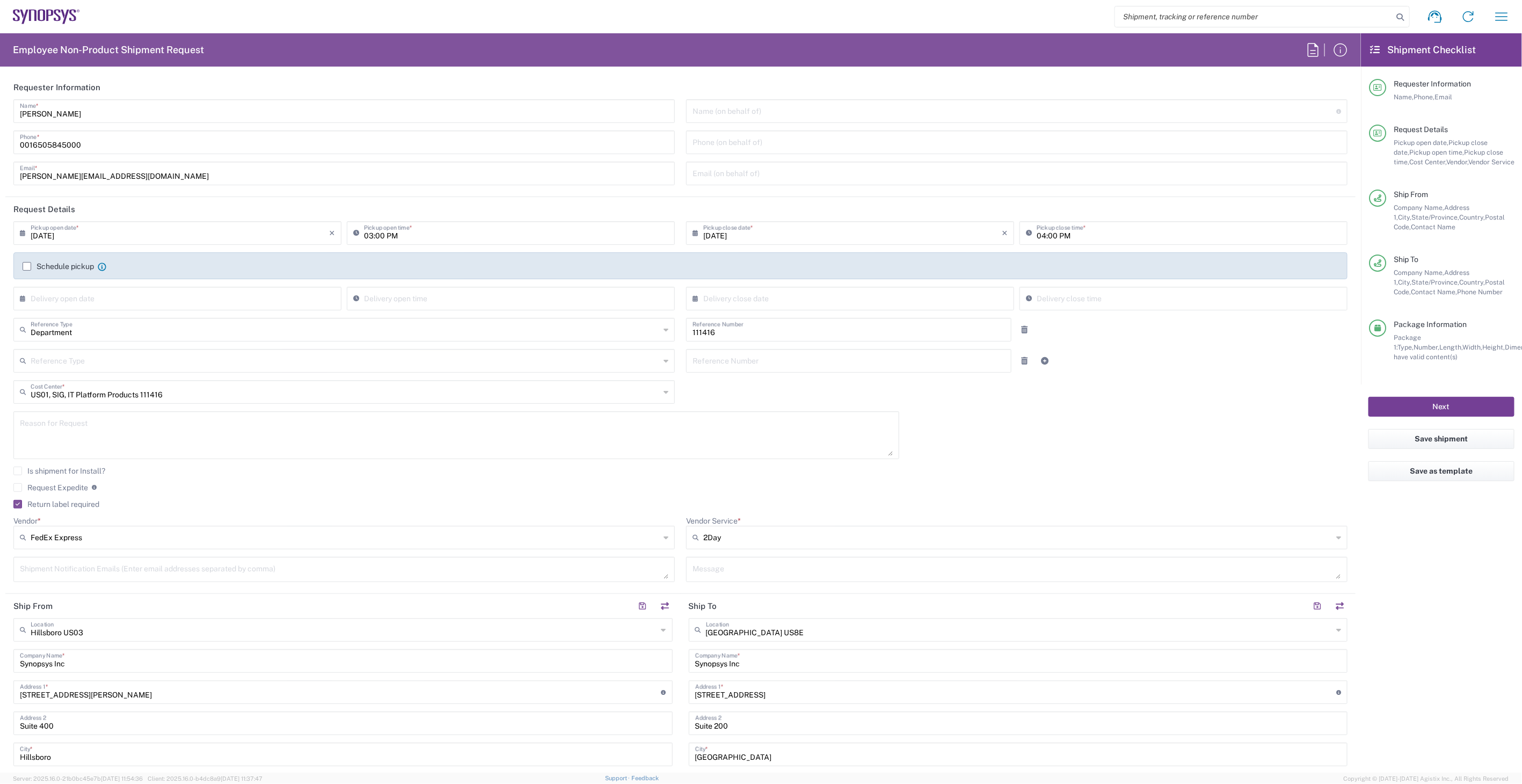
click at [1492, 411] on button "Next" at bounding box center [1442, 407] width 146 height 20
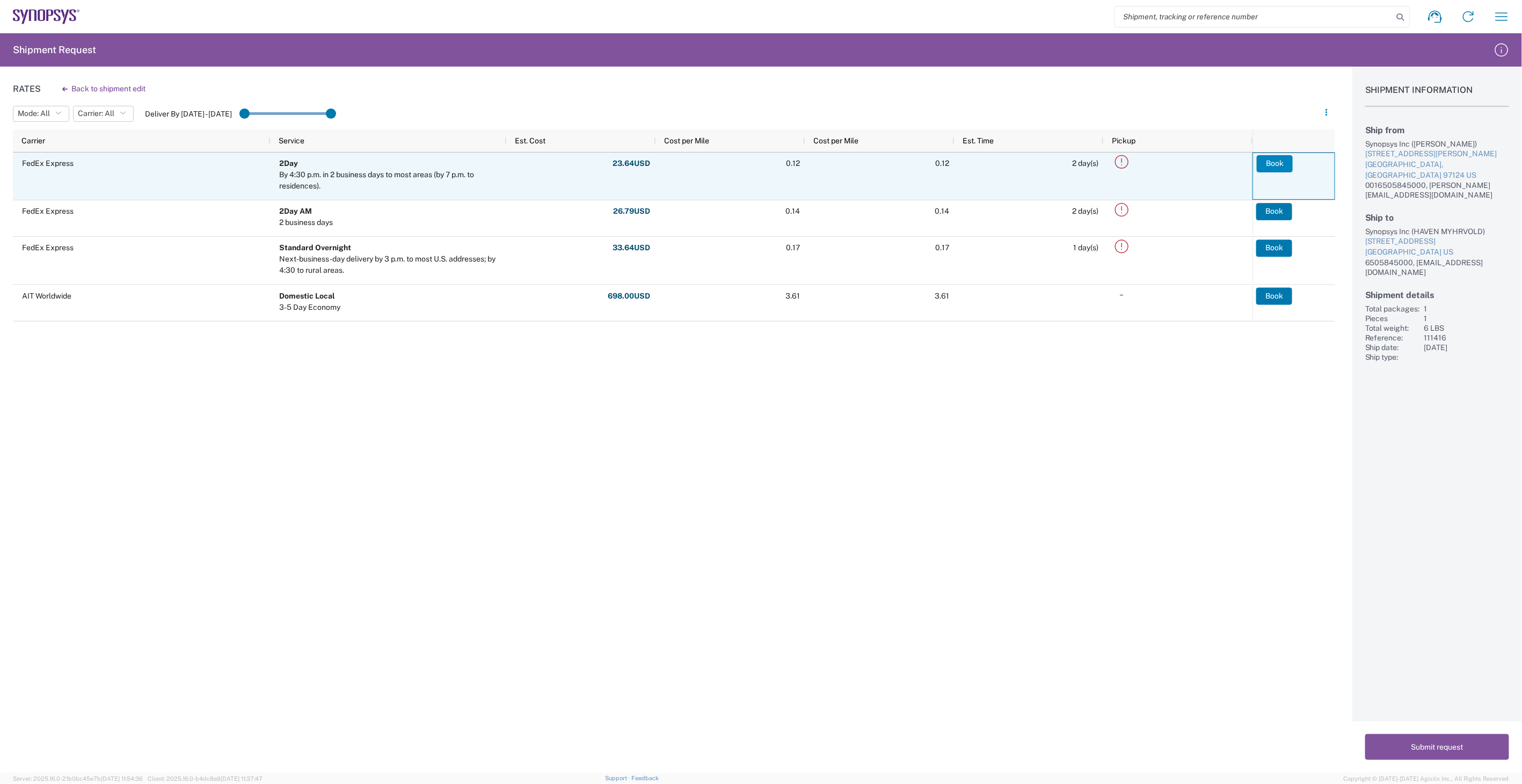
click at [1284, 163] on button "Book" at bounding box center [1275, 163] width 36 height 17
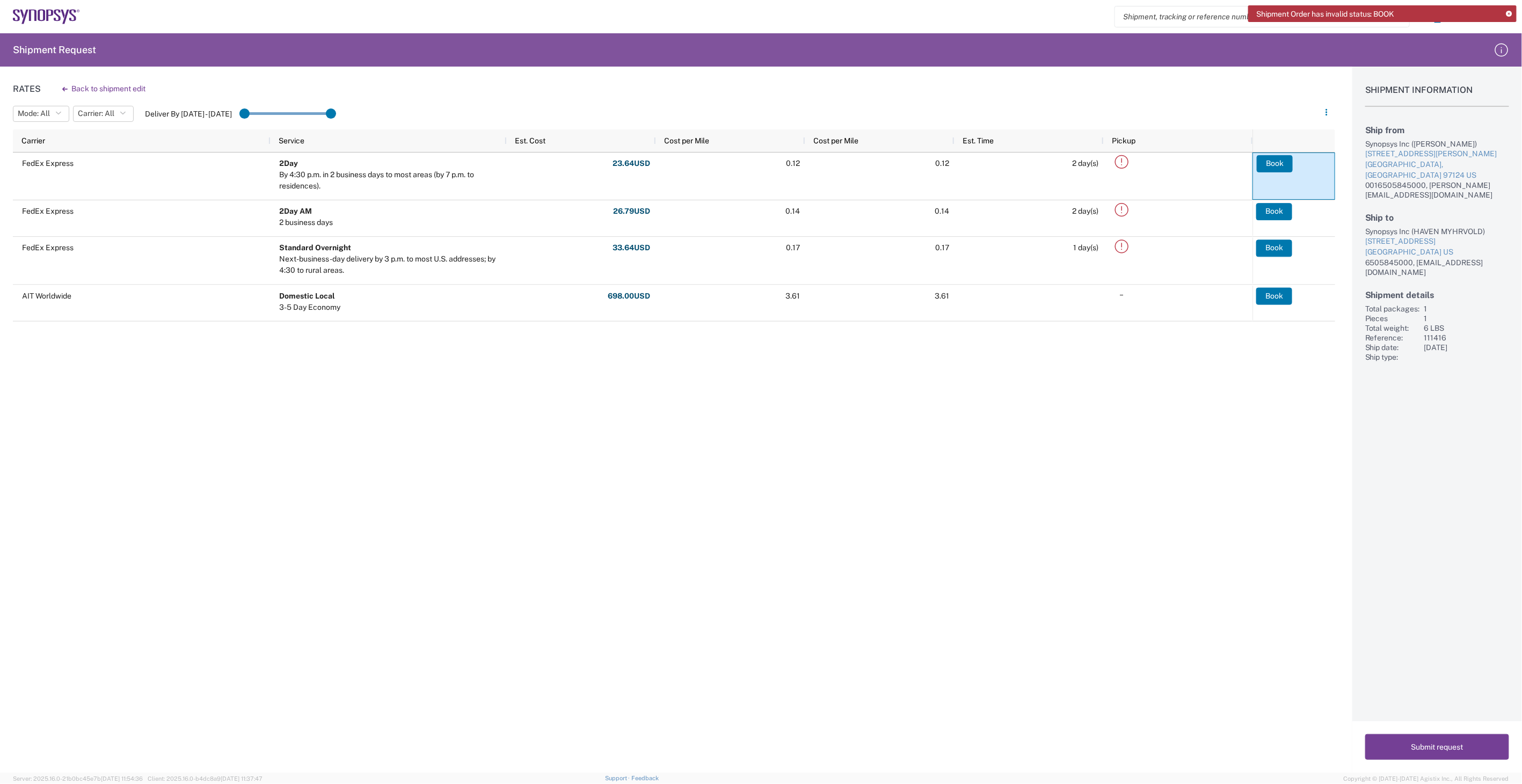
click at [1437, 752] on button "Submit request" at bounding box center [1437, 747] width 144 height 26
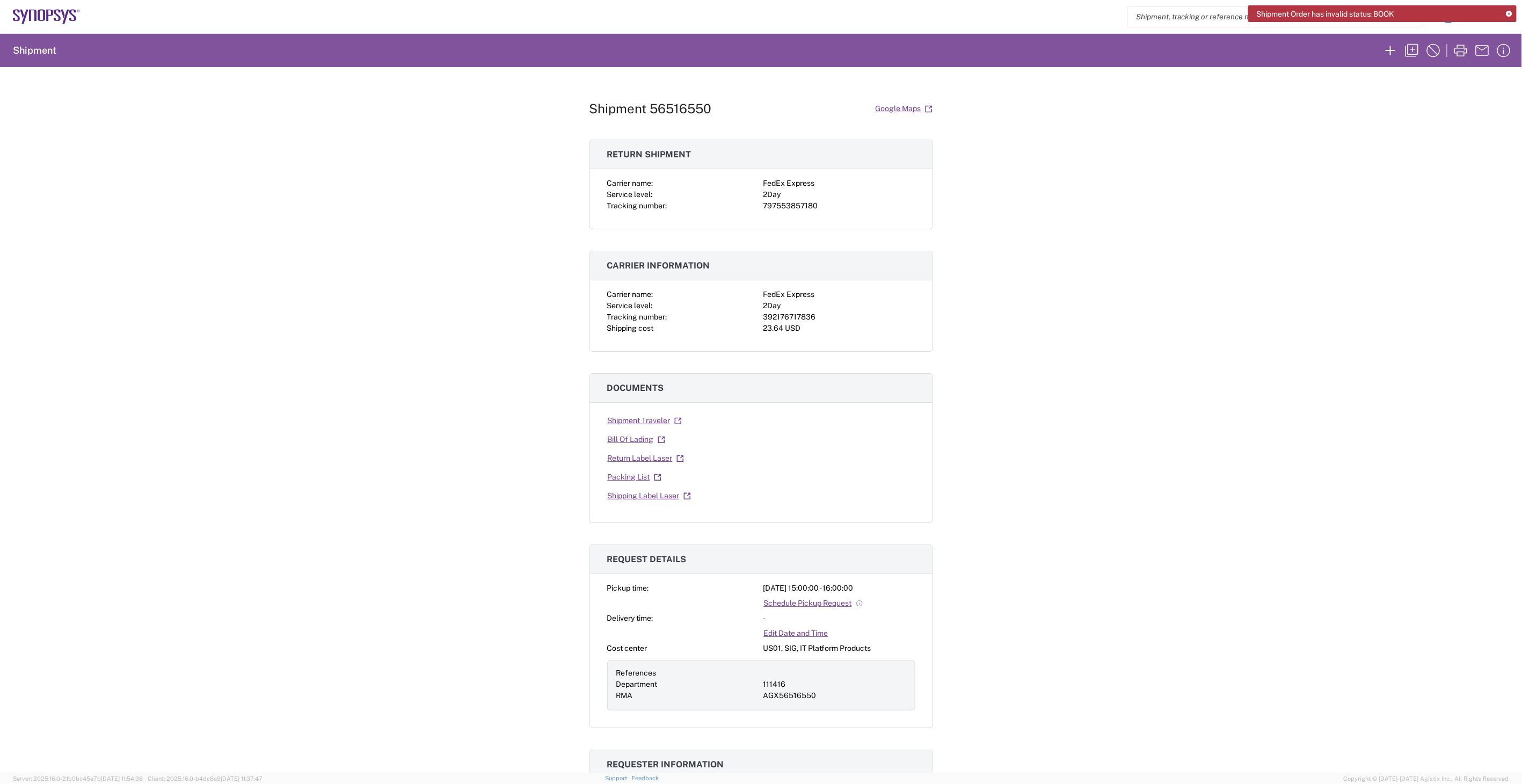
click at [766, 317] on div "392176717836" at bounding box center [839, 317] width 152 height 11
copy div "392176717836"
click at [788, 208] on div "797553857180" at bounding box center [839, 206] width 152 height 11
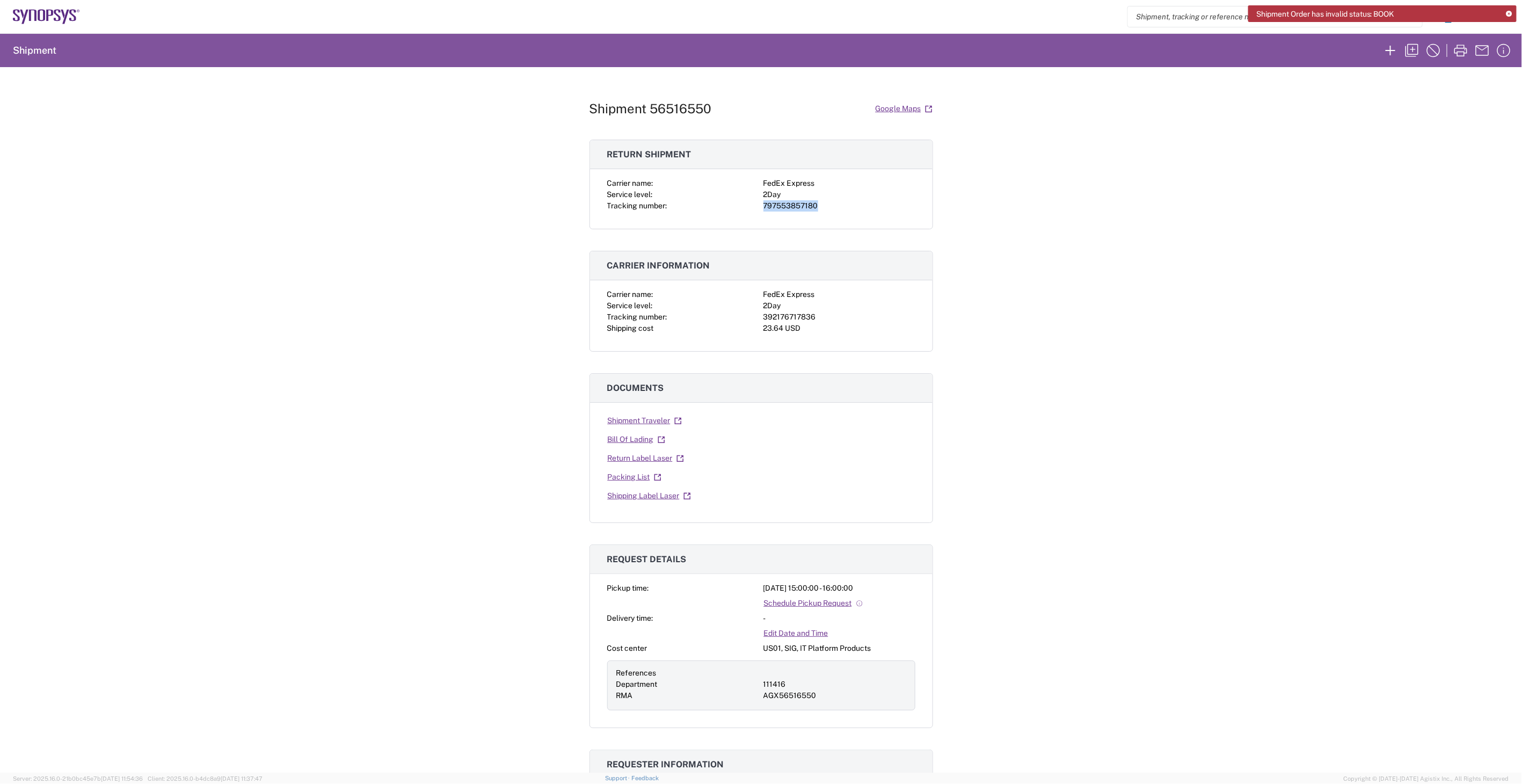
copy div "797553857180"
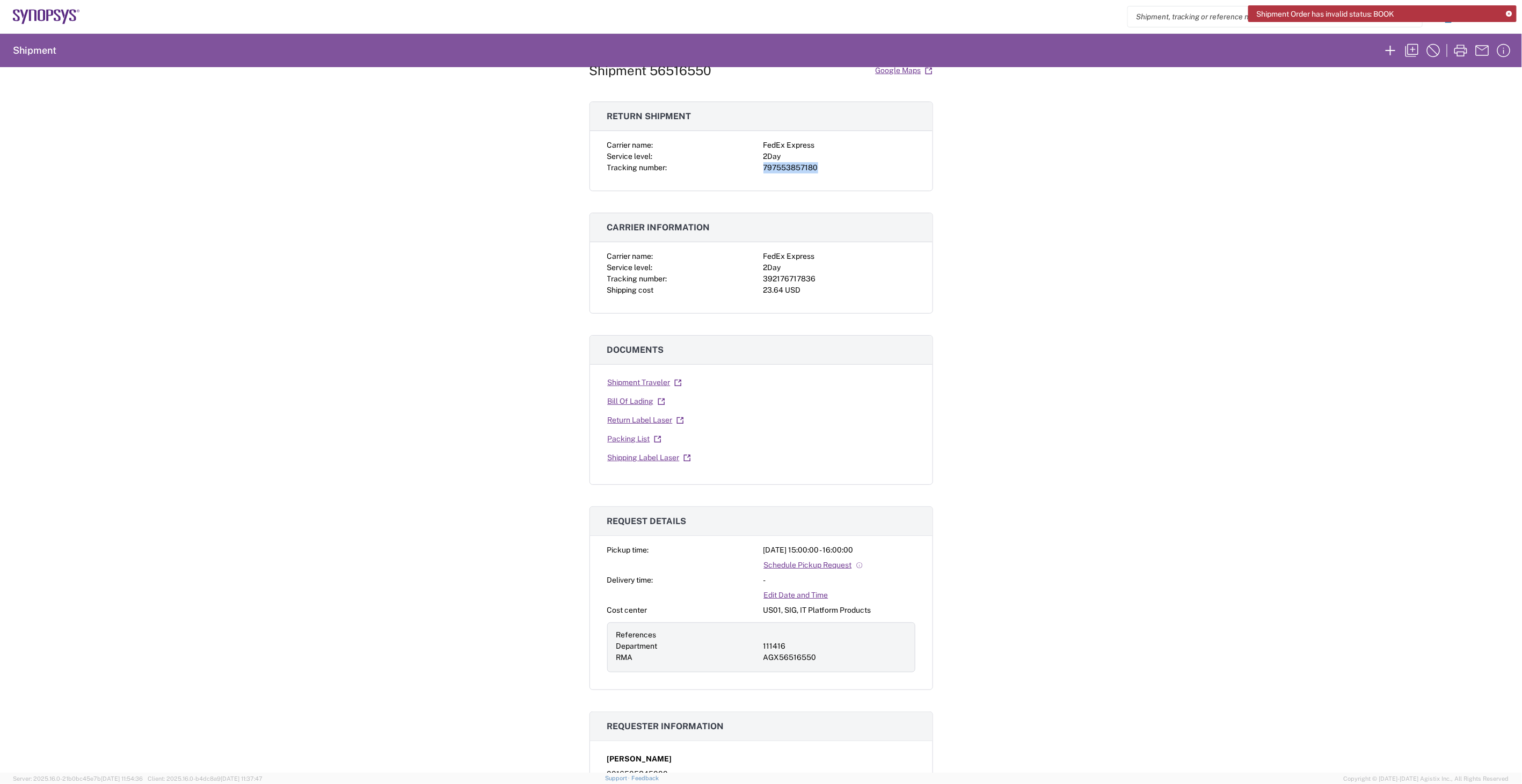
scroll to position [60, 0]
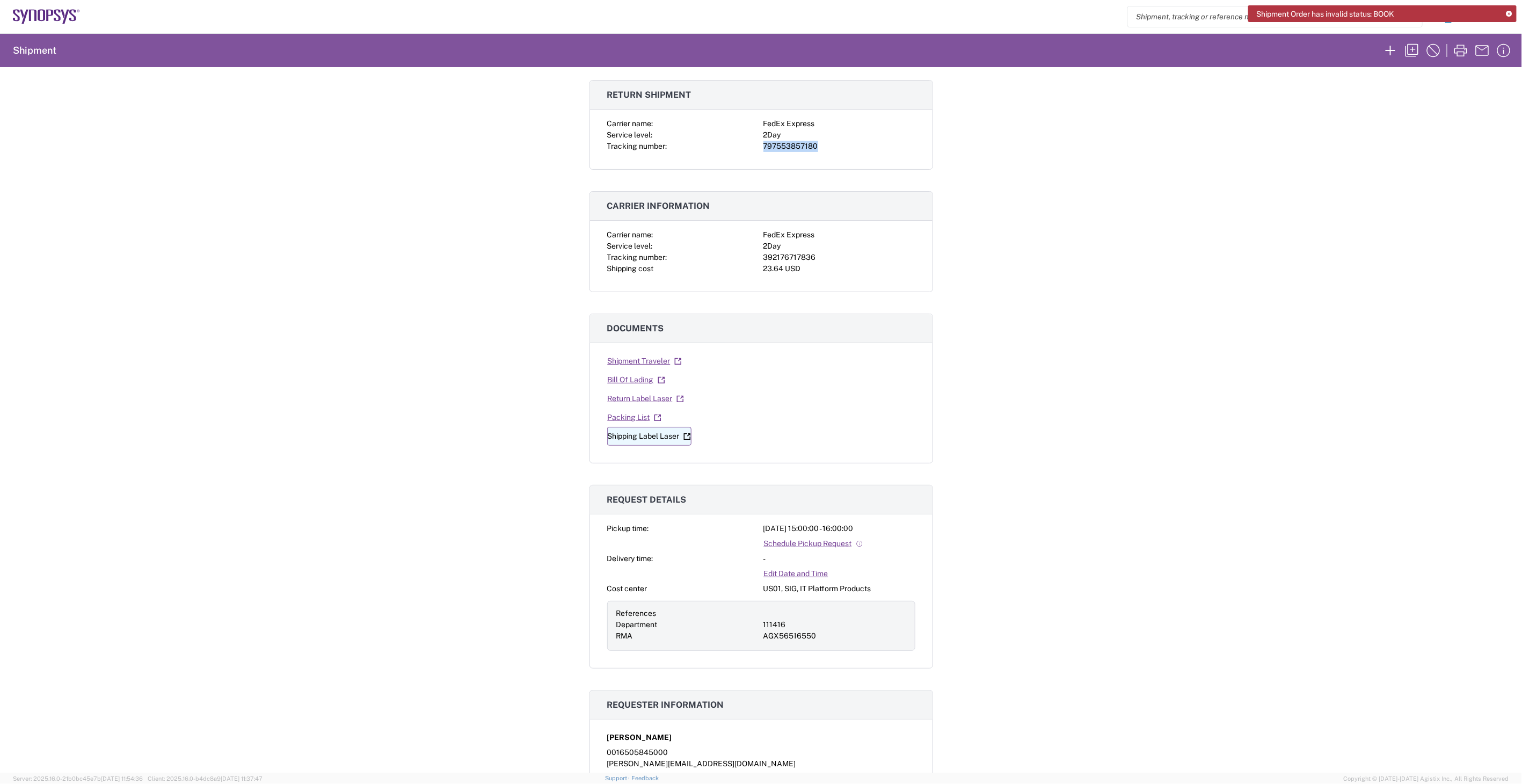
click at [645, 436] on link "Shipping Label Laser" at bounding box center [649, 436] width 85 height 19
click at [636, 400] on link "Return Label Laser" at bounding box center [646, 399] width 77 height 19
click at [46, 17] on icon at bounding box center [50, 15] width 7 height 11
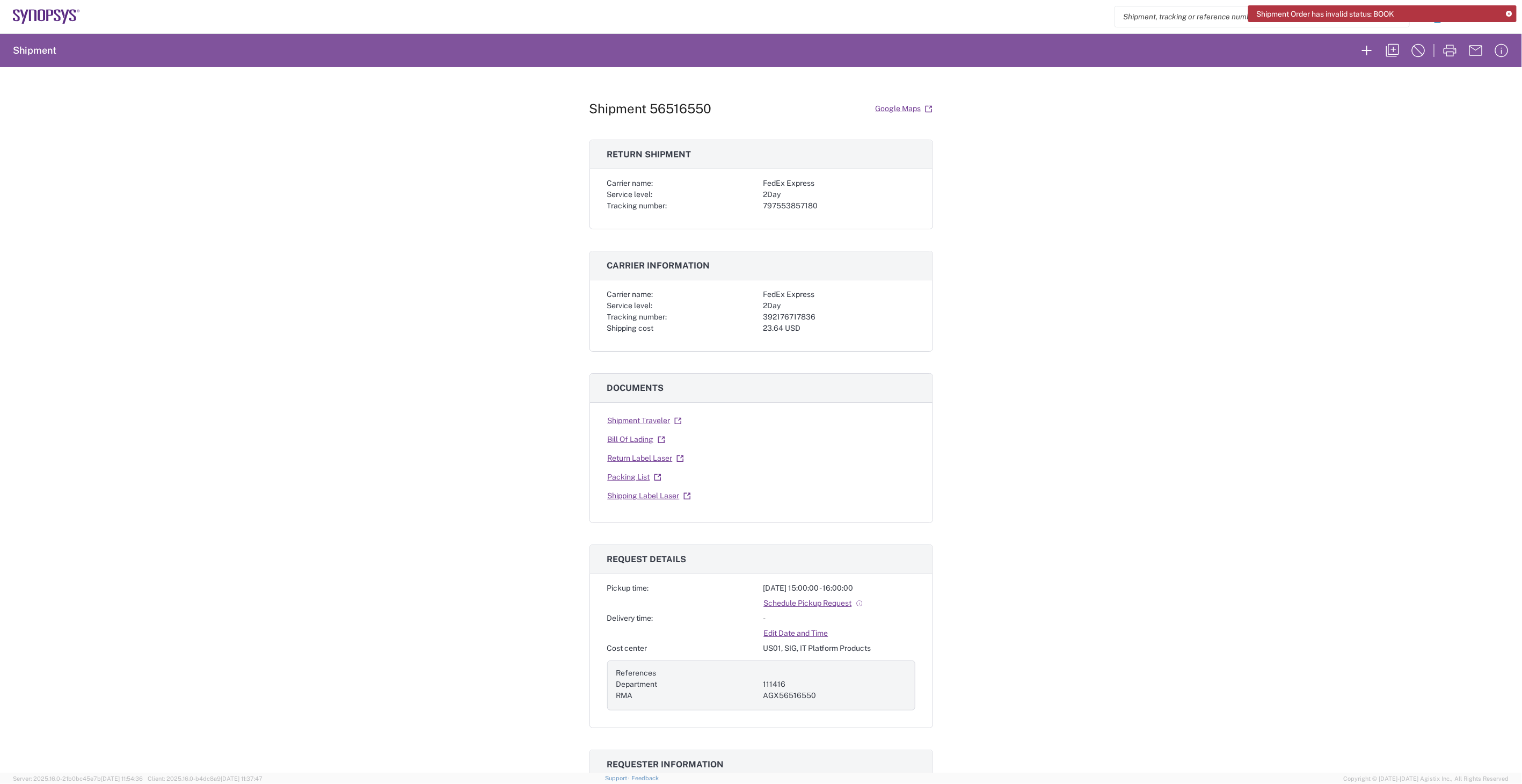
click at [1510, 12] on icon at bounding box center [1510, 14] width 6 height 6
click at [1494, 17] on icon "button" at bounding box center [1501, 17] width 17 height 17
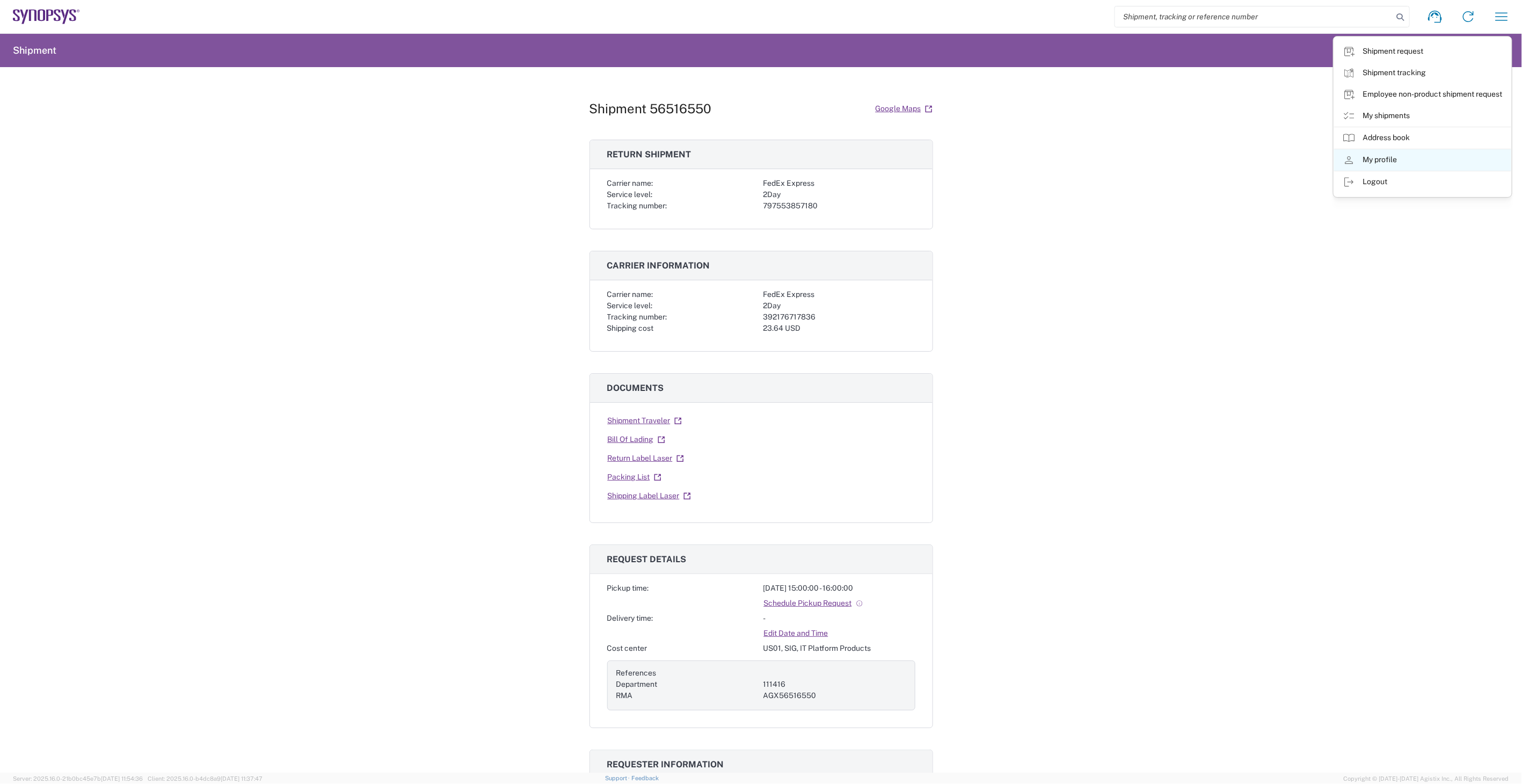
click at [1421, 156] on link "My profile" at bounding box center [1423, 160] width 177 height 21
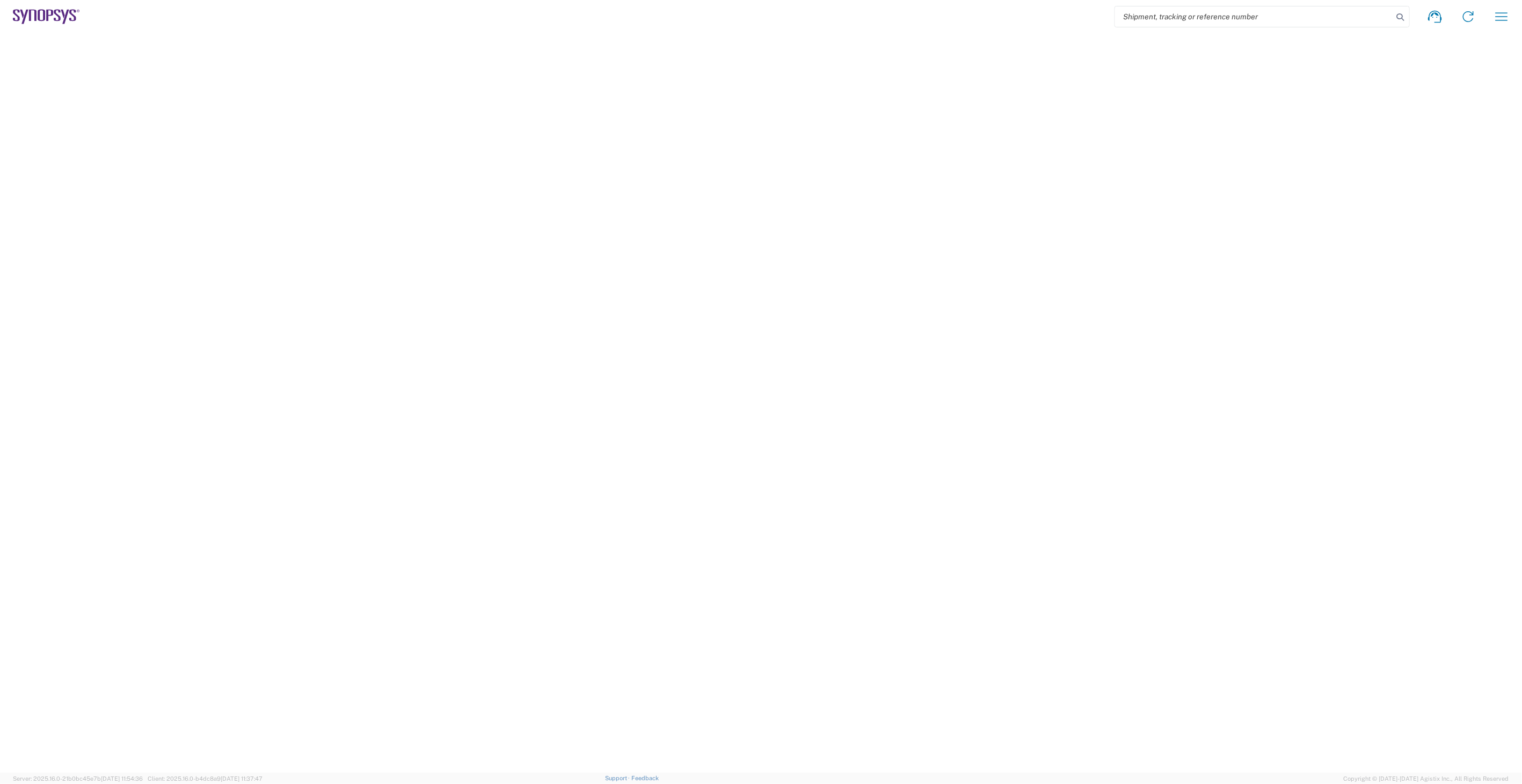
select select "US"
